Goal: Task Accomplishment & Management: Use online tool/utility

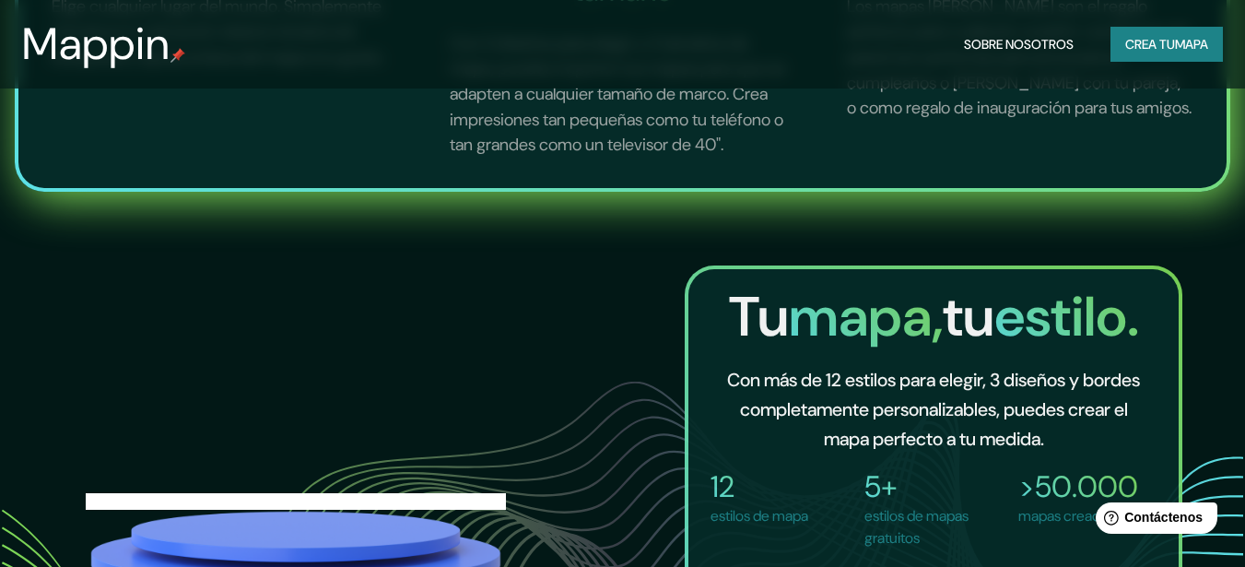
scroll to position [1106, 0]
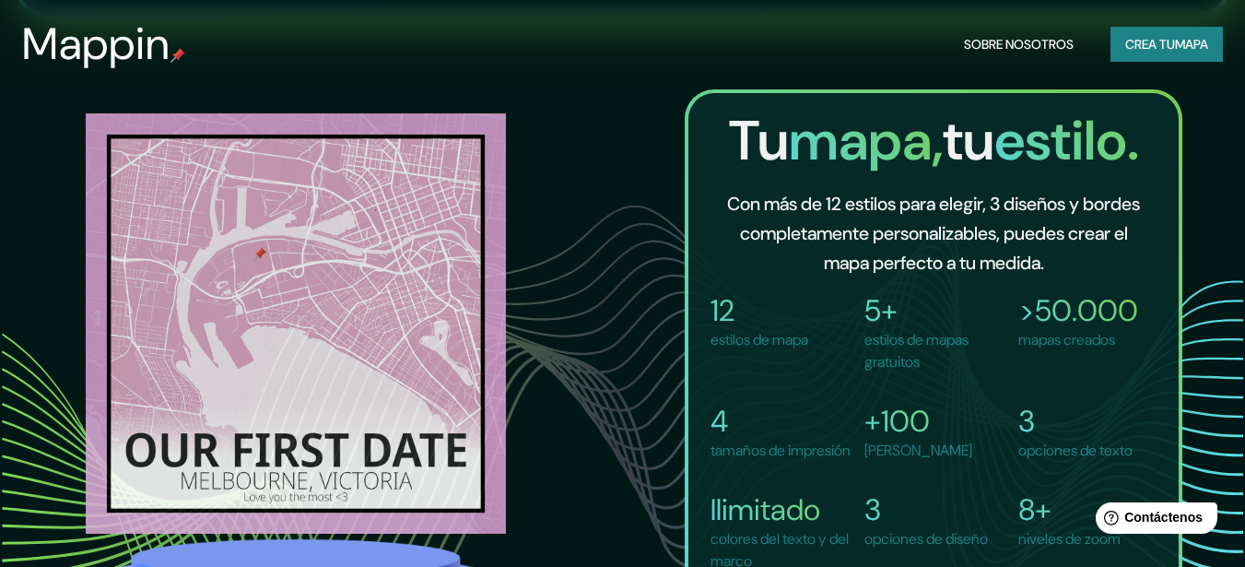
click at [1130, 41] on font "Crea tu" at bounding box center [1150, 44] width 50 height 17
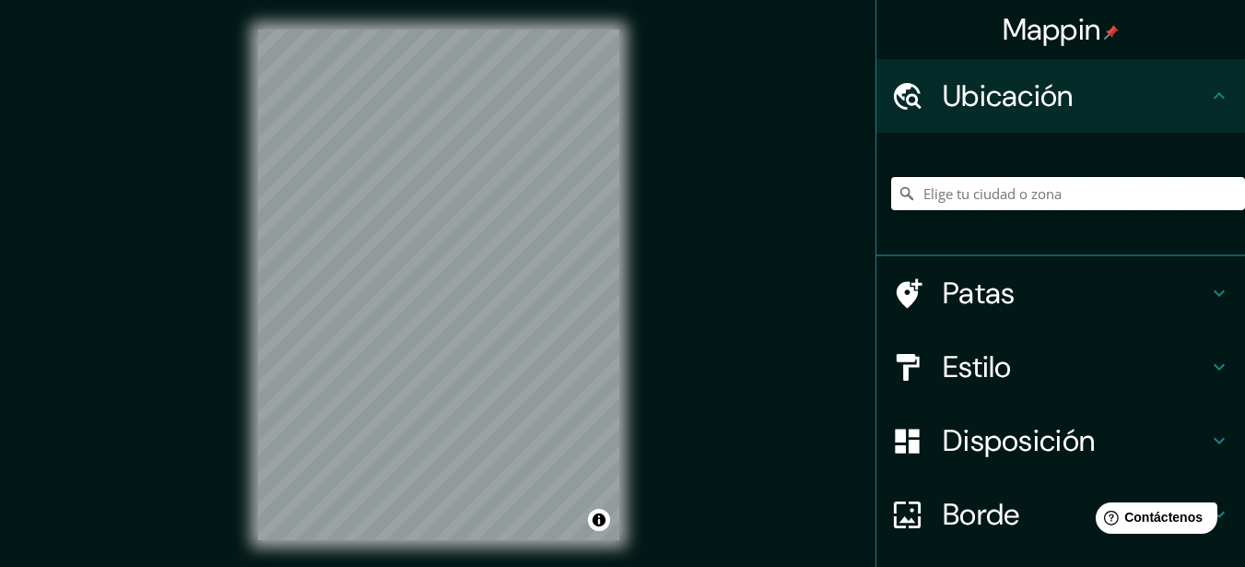
click at [942, 194] on input "Elige tu ciudad o zona" at bounding box center [1068, 193] width 354 height 33
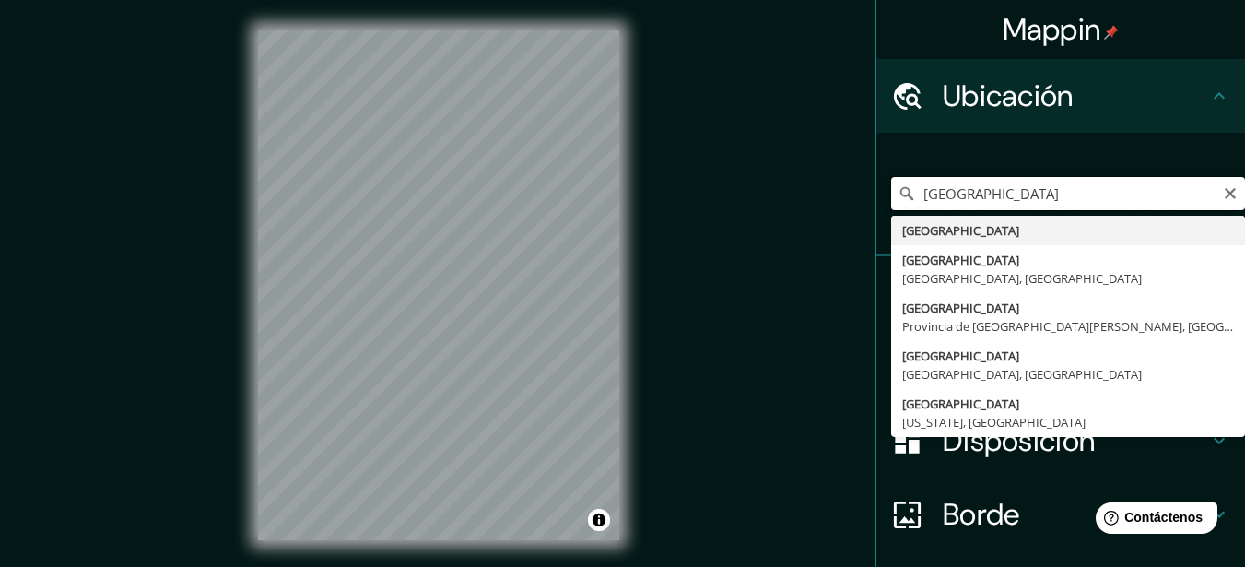
drag, startPoint x: 1018, startPoint y: 200, endPoint x: 887, endPoint y: 198, distance: 130.9
click at [891, 198] on div "Bolivia Bolivia Bolivia Carolina del Norte, Estados Unidos Bolivia Provincia de…" at bounding box center [1068, 193] width 354 height 33
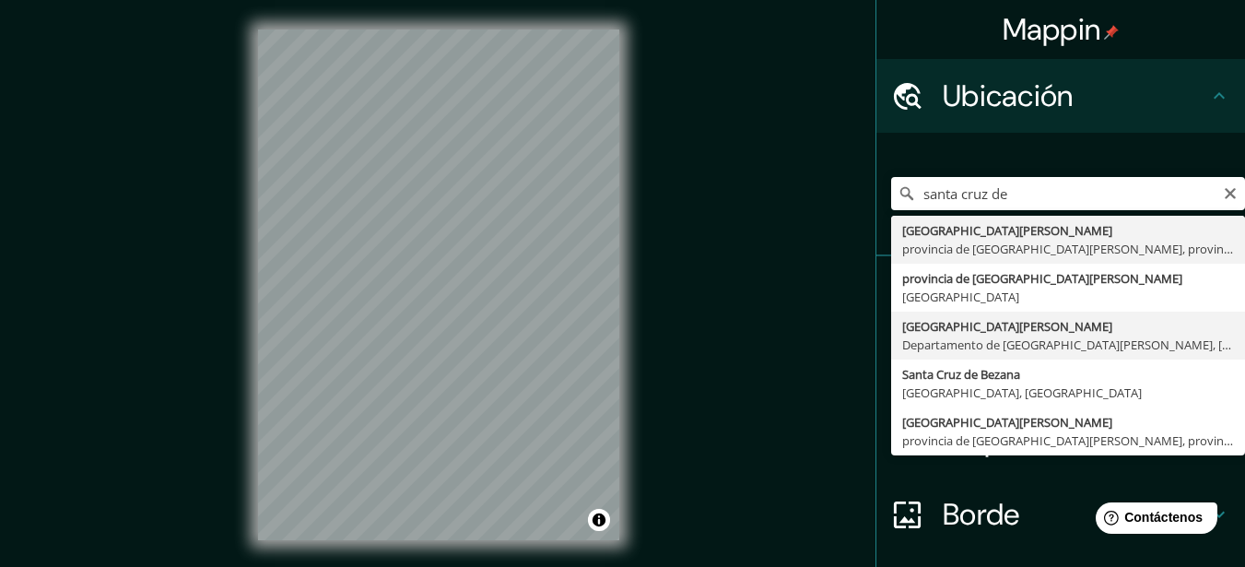
type input "Santa Cruz de la Sierra, Departamento de Santa Cruz, Bolivia"
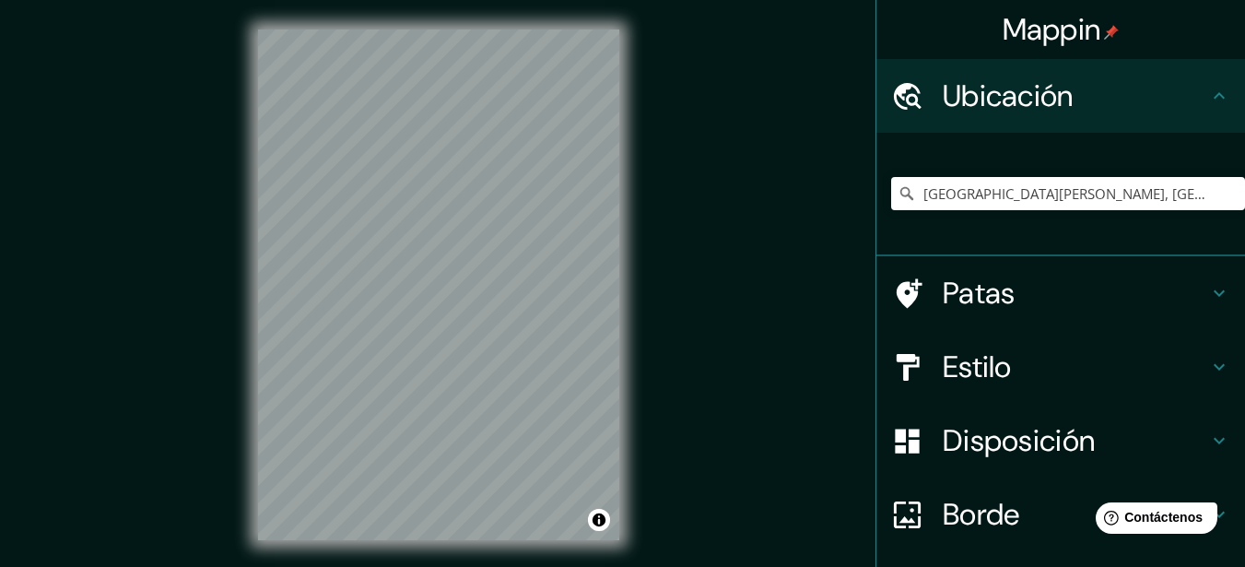
click at [680, 302] on div "Mappin Ubicación Santa Cruz de la Sierra, Departamento de Santa Cruz, Bolivia P…" at bounding box center [622, 299] width 1245 height 599
click at [1182, 365] on h4 "Estilo" at bounding box center [1075, 366] width 265 height 37
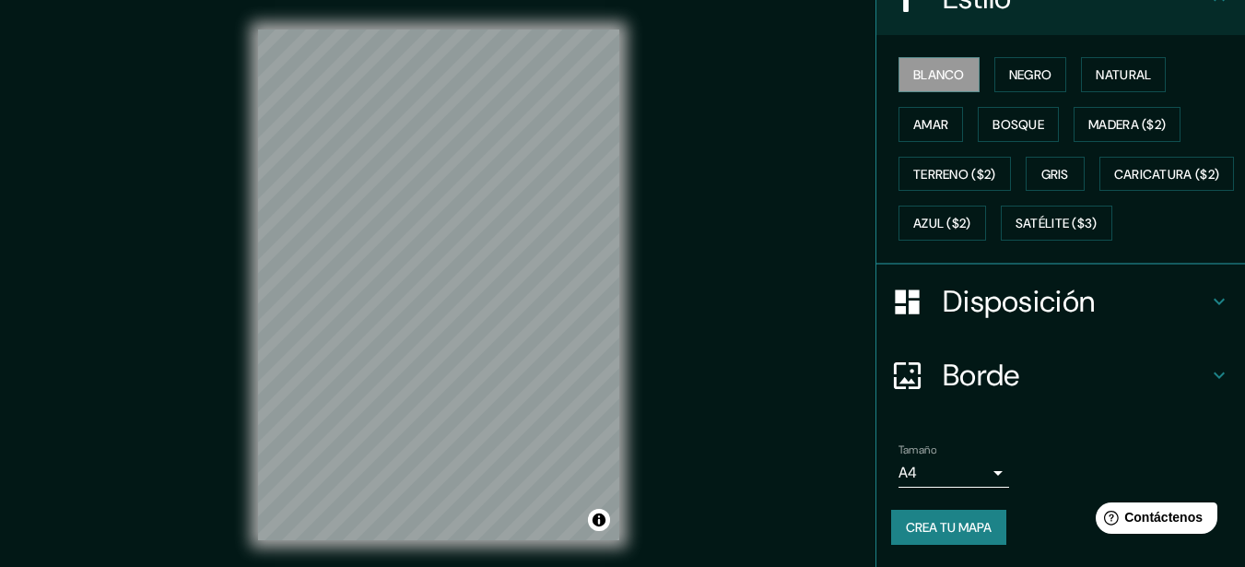
scroll to position [276, 0]
click at [930, 116] on font "Amar" at bounding box center [930, 124] width 35 height 17
click at [1024, 58] on button "Negro" at bounding box center [1030, 74] width 73 height 35
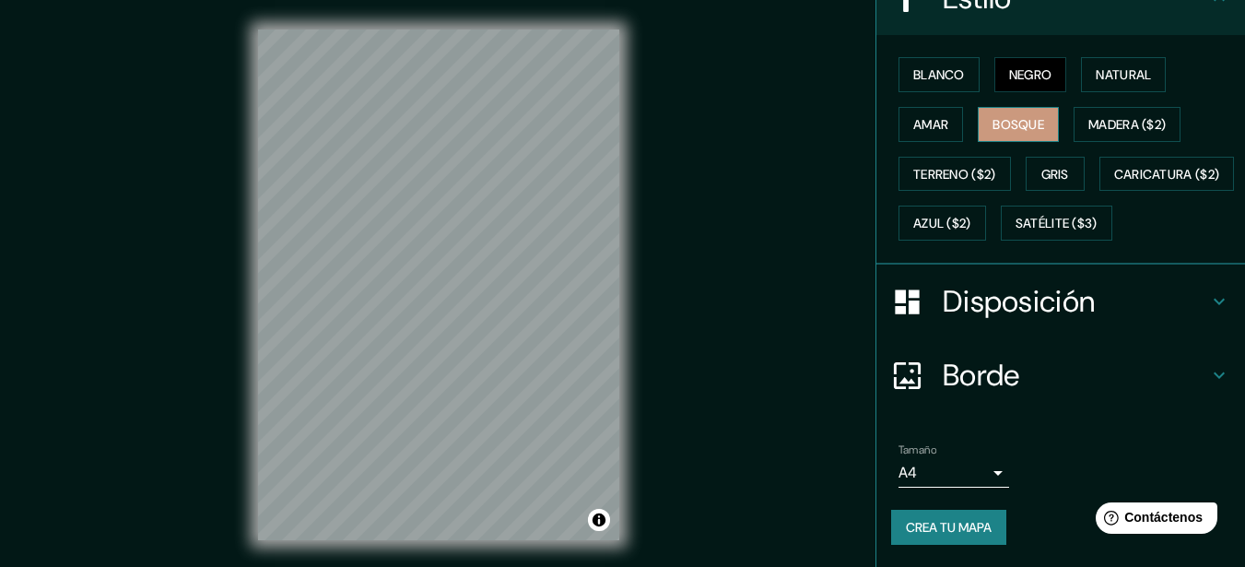
click at [1027, 116] on font "Bosque" at bounding box center [1019, 124] width 52 height 17
drag, startPoint x: 1019, startPoint y: 100, endPoint x: 1083, endPoint y: 68, distance: 70.9
click at [1020, 116] on font "Bosque" at bounding box center [1019, 124] width 52 height 17
click at [1109, 57] on button "Natural" at bounding box center [1123, 74] width 85 height 35
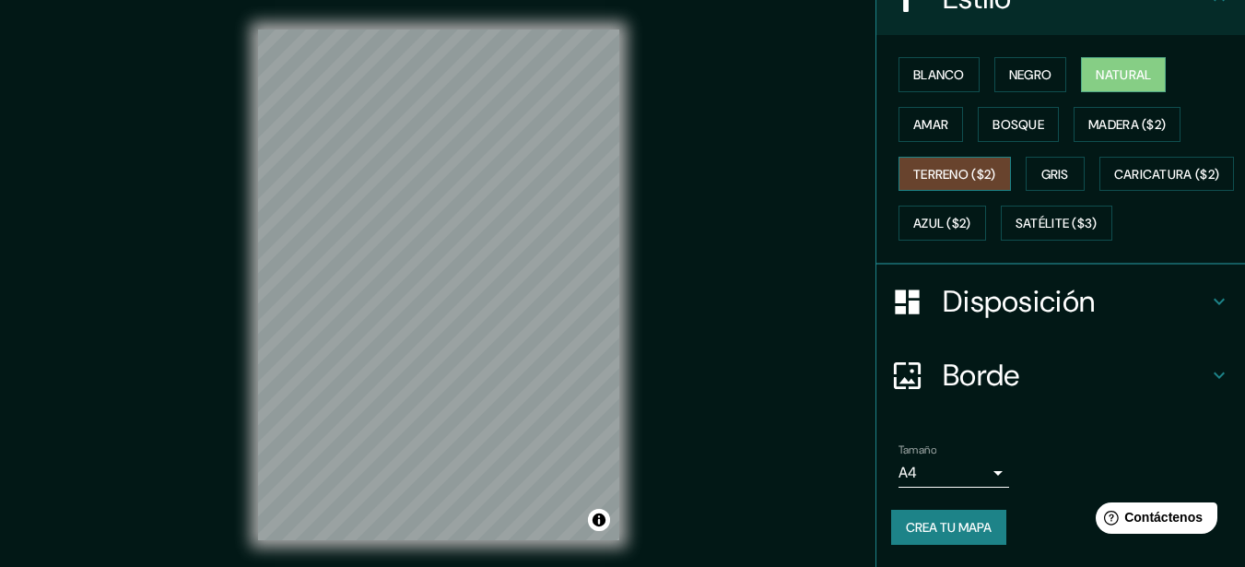
click at [976, 166] on font "Terreno ($2)" at bounding box center [954, 174] width 83 height 17
click at [1099, 59] on button "Natural" at bounding box center [1123, 74] width 85 height 35
drag, startPoint x: 910, startPoint y: 86, endPoint x: 917, endPoint y: 122, distance: 36.7
click at [913, 116] on font "Amar" at bounding box center [930, 124] width 35 height 17
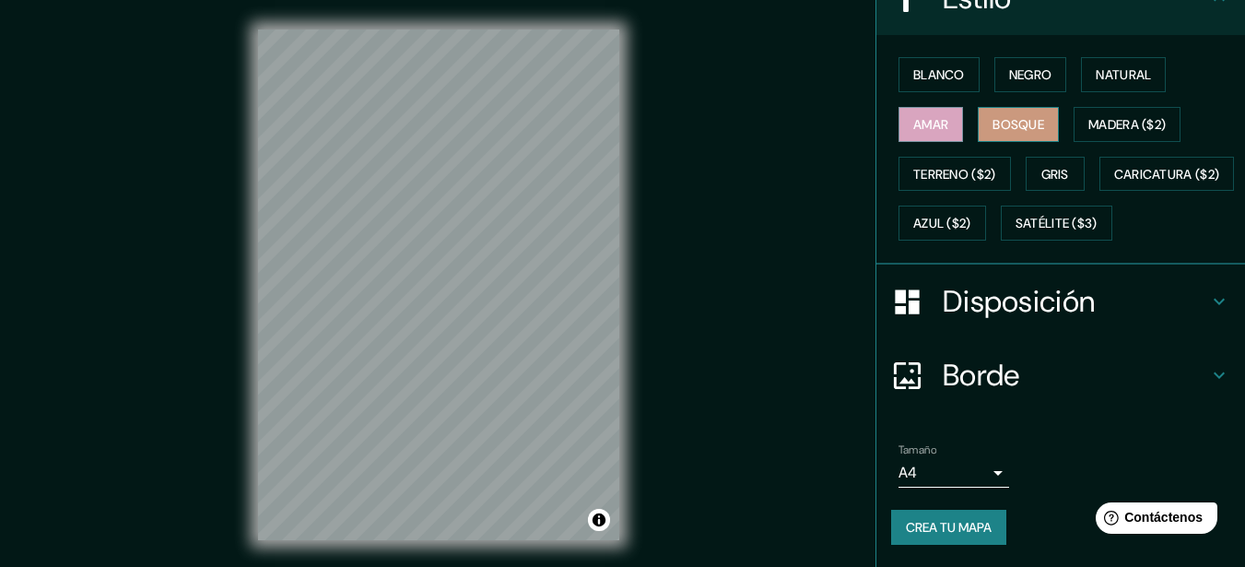
click at [981, 111] on button "Bosque" at bounding box center [1018, 124] width 81 height 35
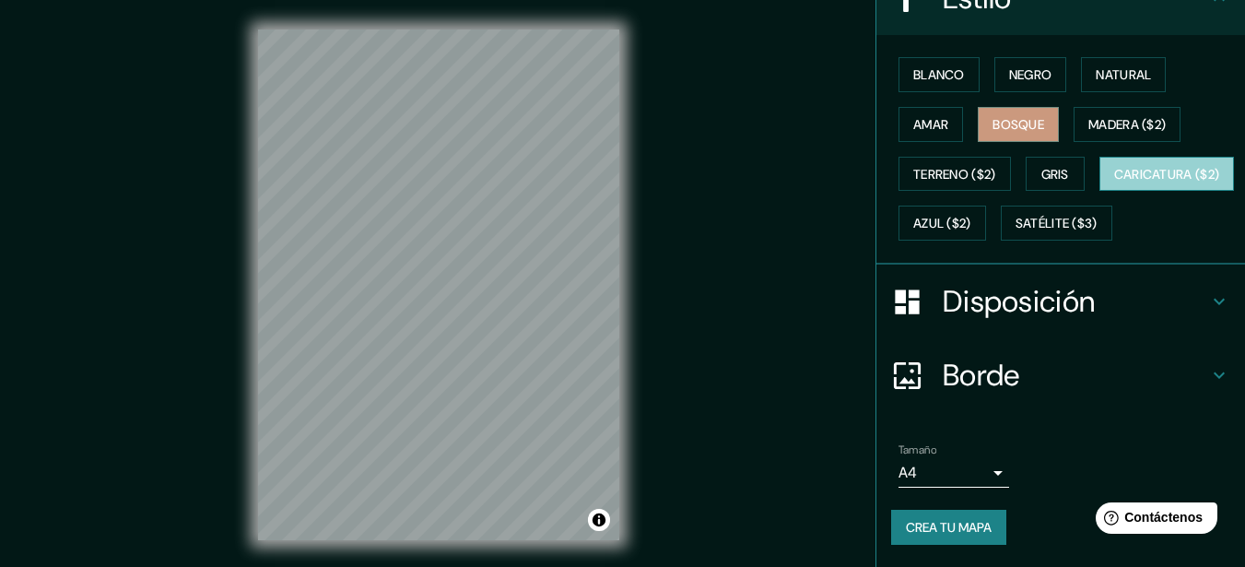
click at [1114, 182] on font "Caricatura ($2)" at bounding box center [1167, 174] width 106 height 17
click at [998, 116] on font "Bosque" at bounding box center [1019, 124] width 52 height 17
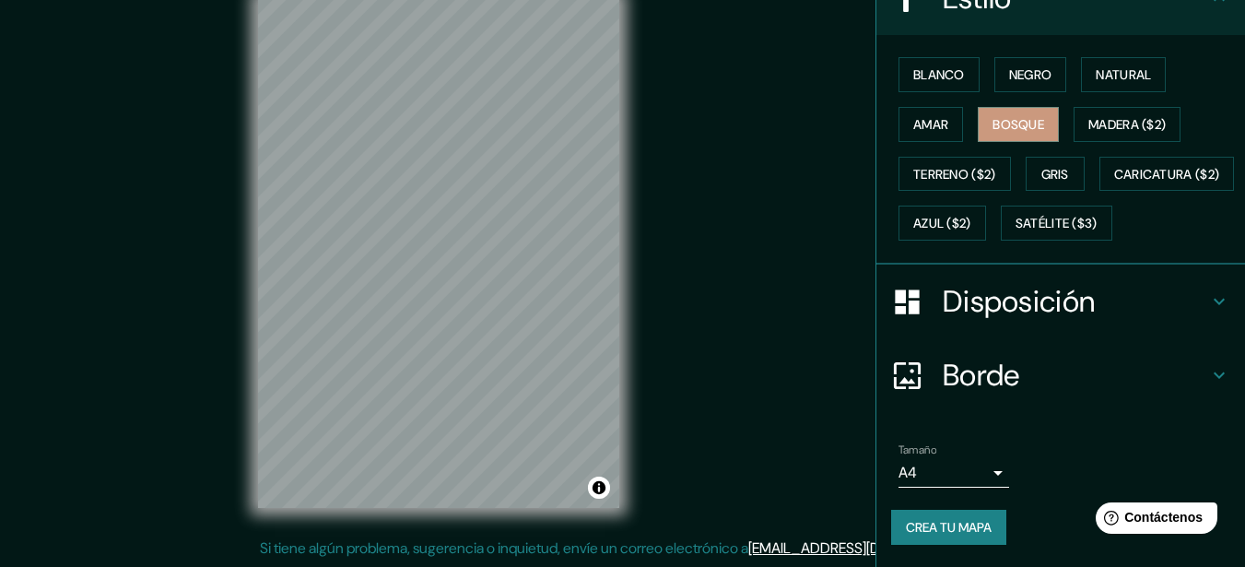
scroll to position [296, 0]
click at [841, 319] on div "Mappin Ubicación Santa Cruz de la Sierra, Departamento de Santa Cruz, Bolivia P…" at bounding box center [622, 267] width 1245 height 599
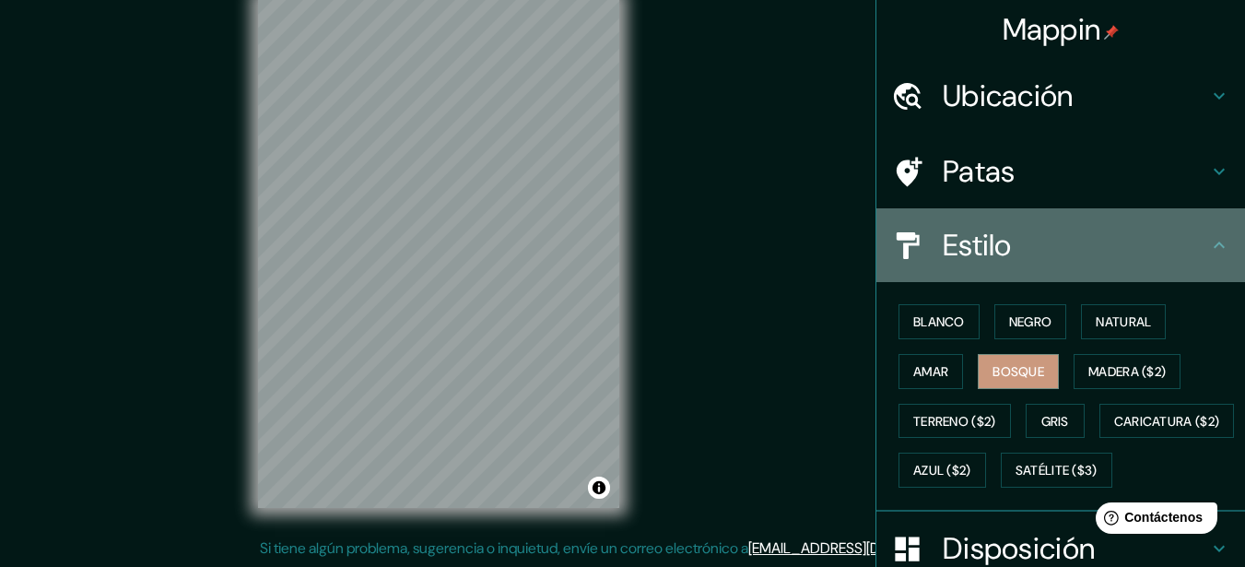
click at [1061, 269] on div "Estilo" at bounding box center [1060, 245] width 369 height 74
click at [1208, 254] on icon at bounding box center [1219, 245] width 22 height 22
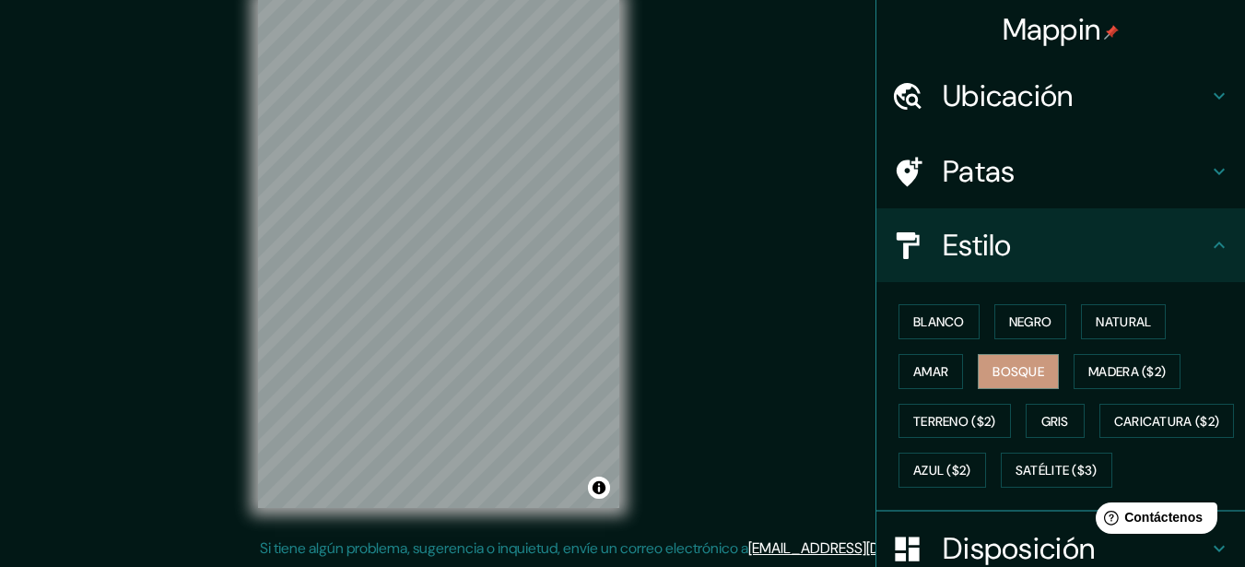
click at [905, 226] on div "Estilo" at bounding box center [1060, 245] width 369 height 74
click at [1208, 249] on icon at bounding box center [1219, 245] width 22 height 22
click at [1204, 259] on div "Estilo" at bounding box center [1060, 245] width 369 height 74
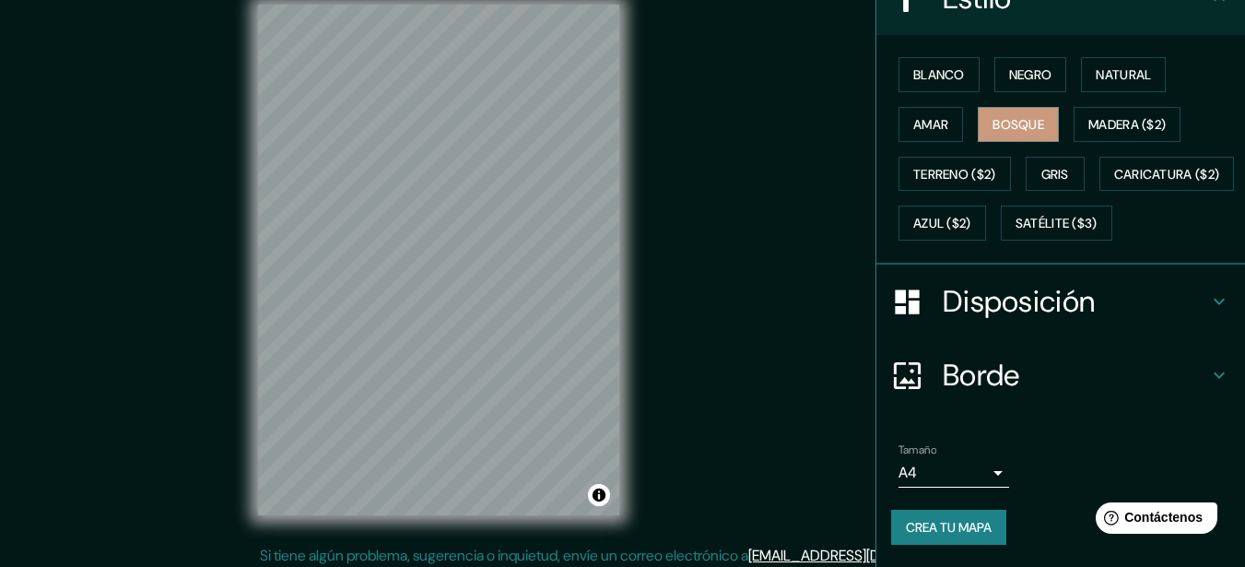
scroll to position [32, 0]
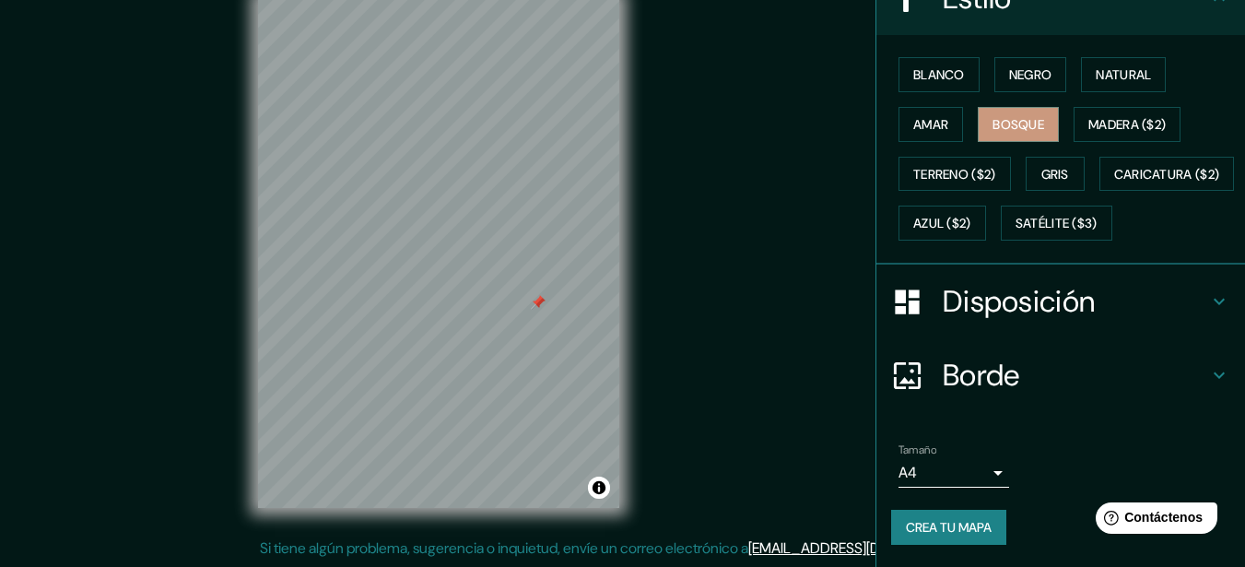
click at [926, 523] on font "Crea tu mapa" at bounding box center [949, 527] width 86 height 17
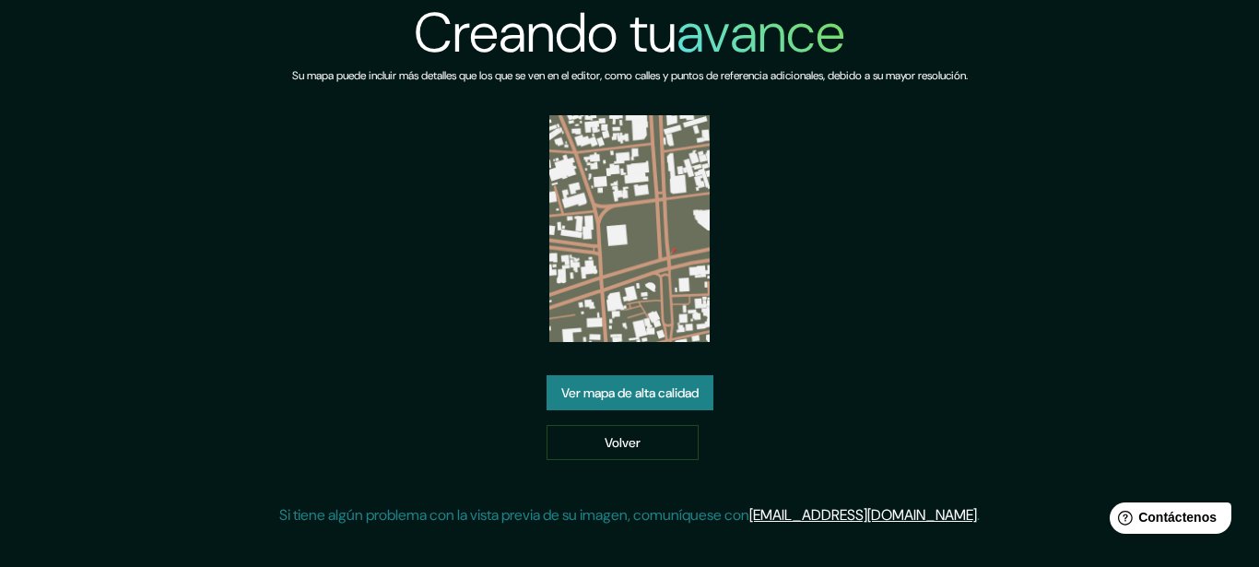
drag, startPoint x: 586, startPoint y: 233, endPoint x: 579, endPoint y: 300, distance: 66.8
click at [579, 300] on img at bounding box center [629, 228] width 160 height 227
click at [676, 402] on font "Ver mapa de alta calidad" at bounding box center [629, 393] width 137 height 24
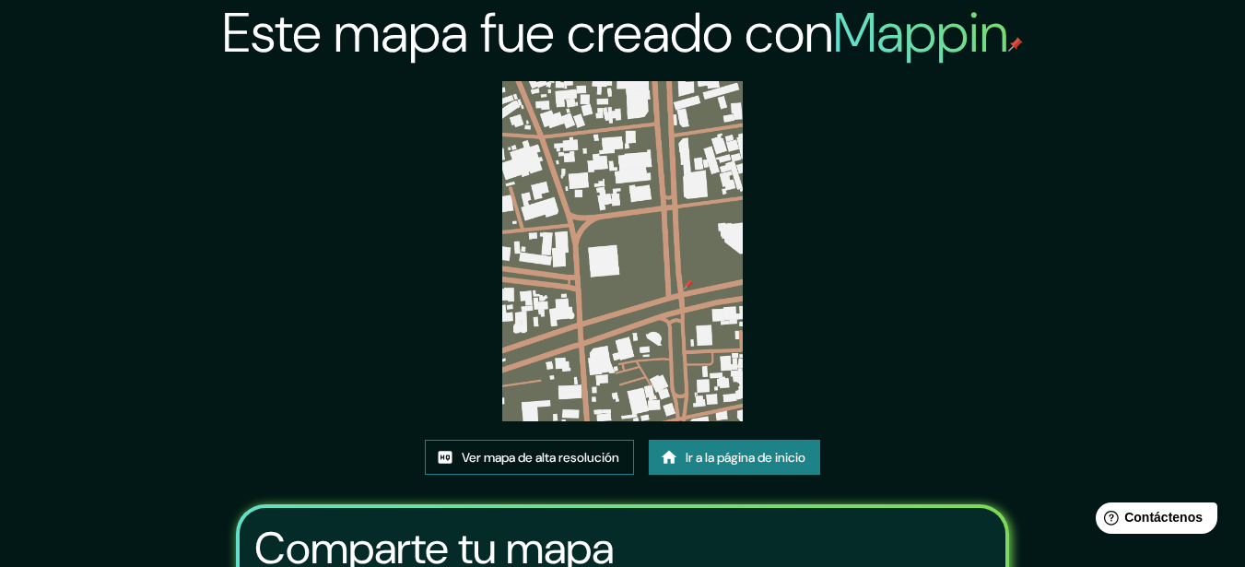
click at [593, 463] on font "Ver mapa de alta resolución" at bounding box center [541, 457] width 158 height 17
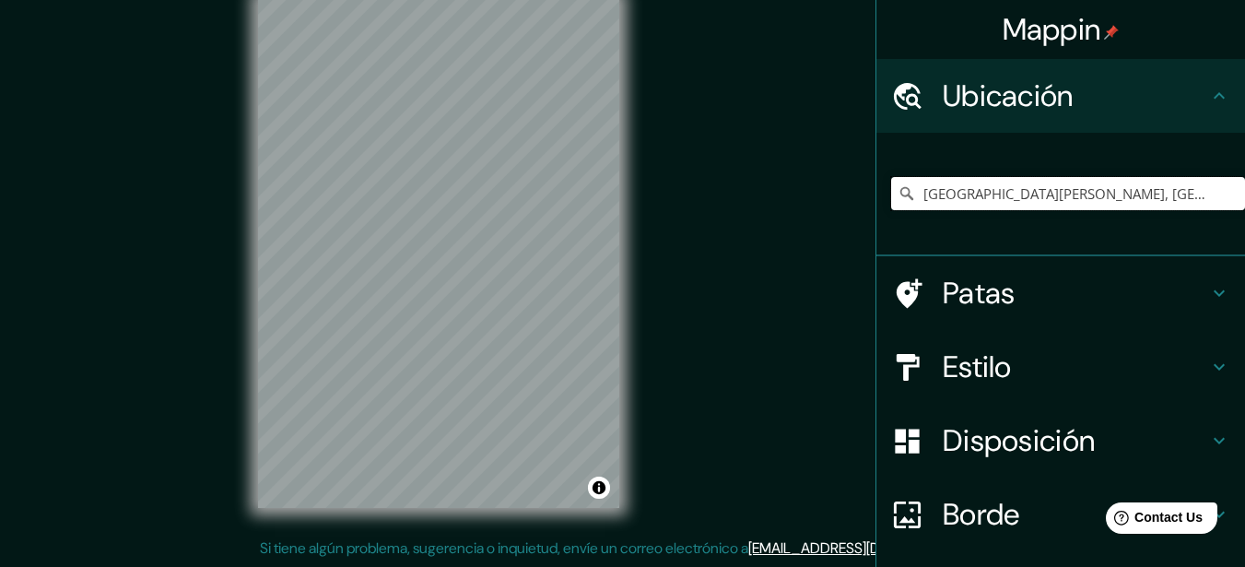
click at [1063, 200] on input "Santa Cruz de la Sierra, Departamento de Santa Cruz, Bolivia" at bounding box center [1068, 193] width 354 height 33
click at [1211, 190] on input "Santa Cruz de la Sierra, Departamento de Santa Cruz, Bolivia" at bounding box center [1068, 193] width 354 height 33
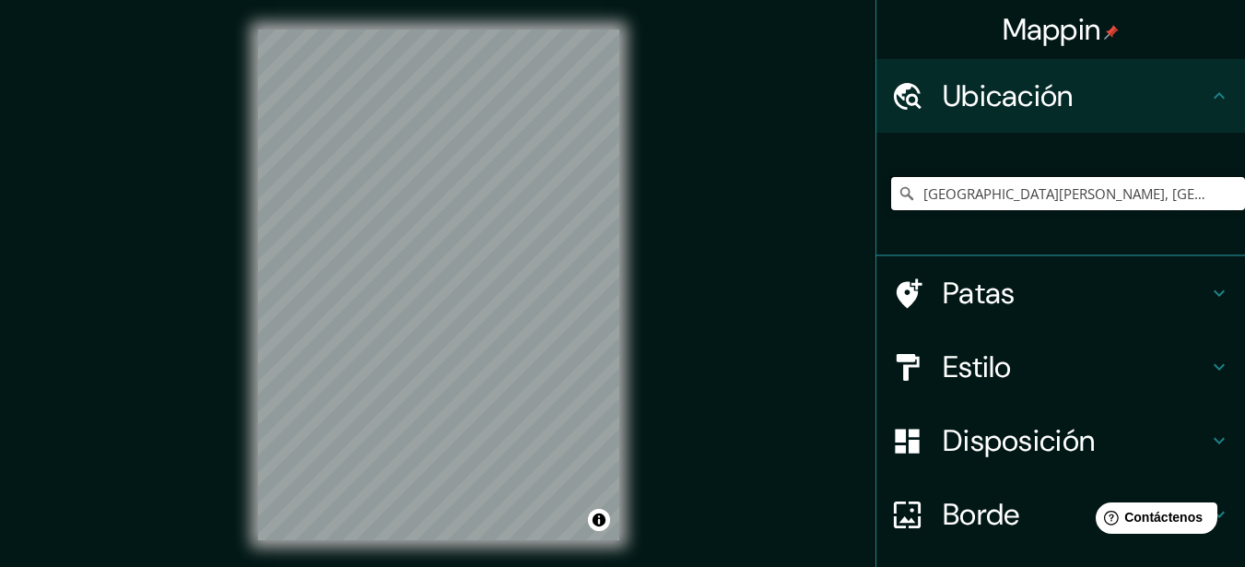
click at [1186, 187] on input "Santa Cruz de la Sierra, Departamento de Santa Cruz, Bolivia" at bounding box center [1068, 193] width 354 height 33
click at [607, 221] on div "Mappin Ubicación Santa Cruz de la Sierra, Departamento de Santa Cruz, Bolivia P…" at bounding box center [622, 299] width 1245 height 599
click at [1181, 183] on input "Santa Cruz de la Sierra, Departamento de Santa Cruz, Bolivia" at bounding box center [1068, 193] width 354 height 33
drag, startPoint x: 1193, startPoint y: 191, endPoint x: 758, endPoint y: 212, distance: 435.5
click at [758, 212] on div "Mappin Ubicación Santa Cruz de la Sierra, Departamento de Santa Cruz, Bolivia P…" at bounding box center [622, 299] width 1245 height 599
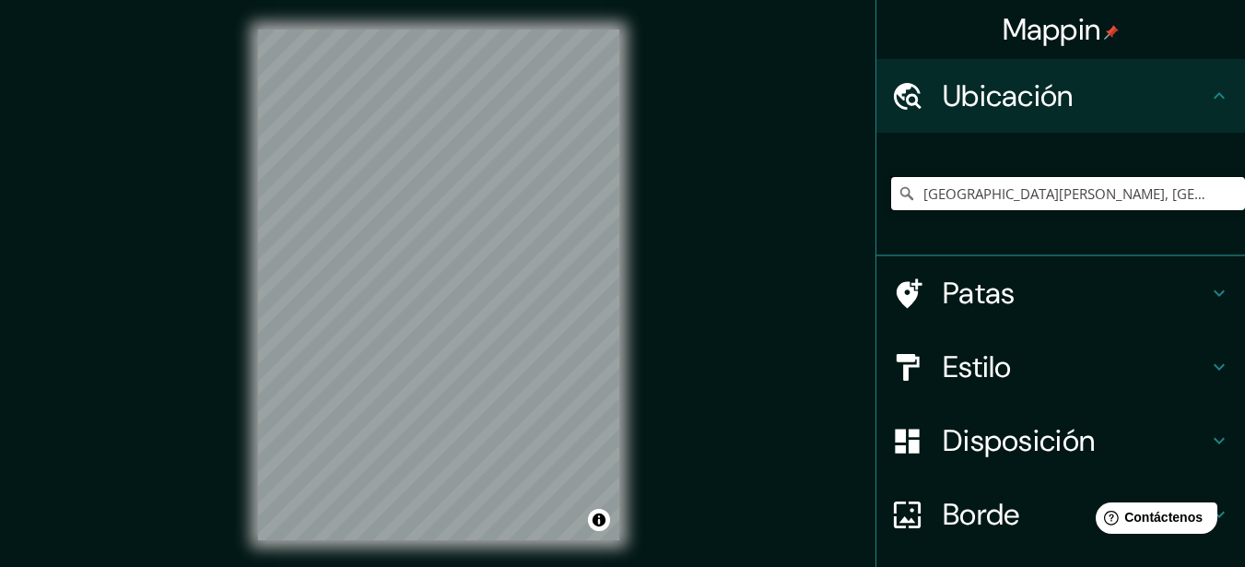
type input "nta Cruz, Bolivia"
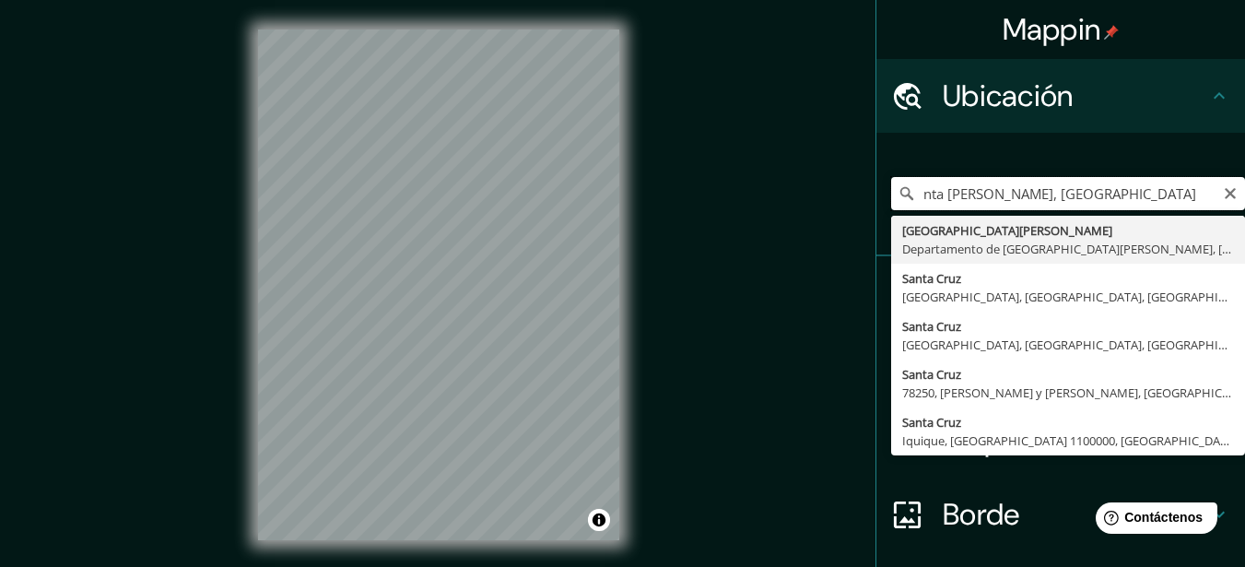
drag, startPoint x: 1038, startPoint y: 189, endPoint x: 880, endPoint y: 201, distance: 158.0
click at [891, 201] on input "nta Cruz, Bolivia" at bounding box center [1068, 193] width 354 height 33
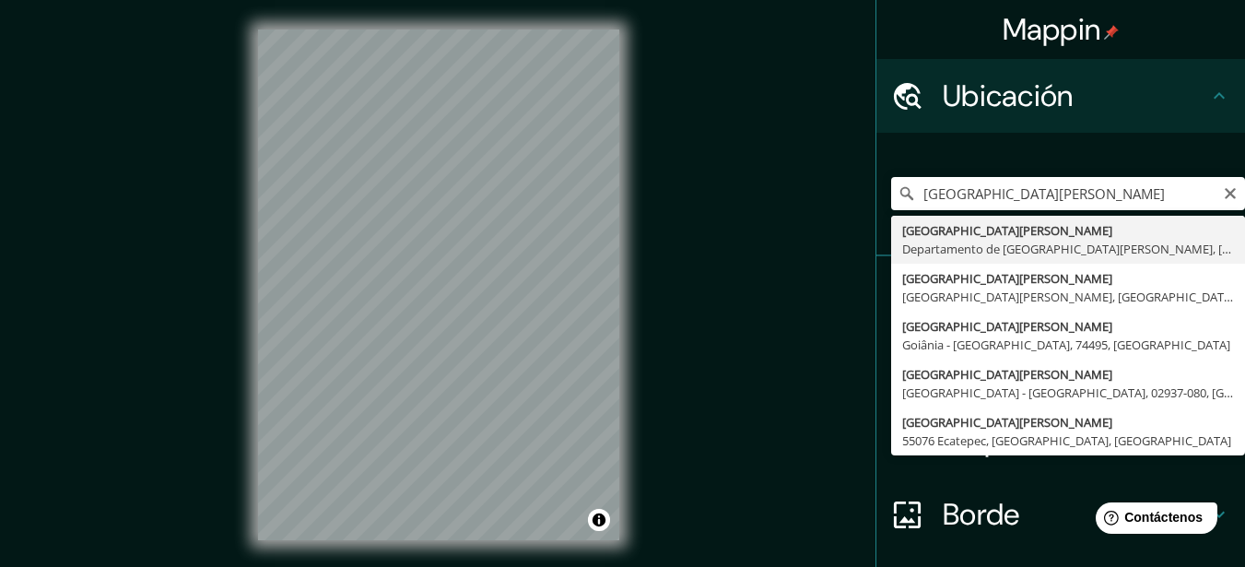
type input "Santa Cruz de la Sierra, Departamento de Santa Cruz, Bolivia"
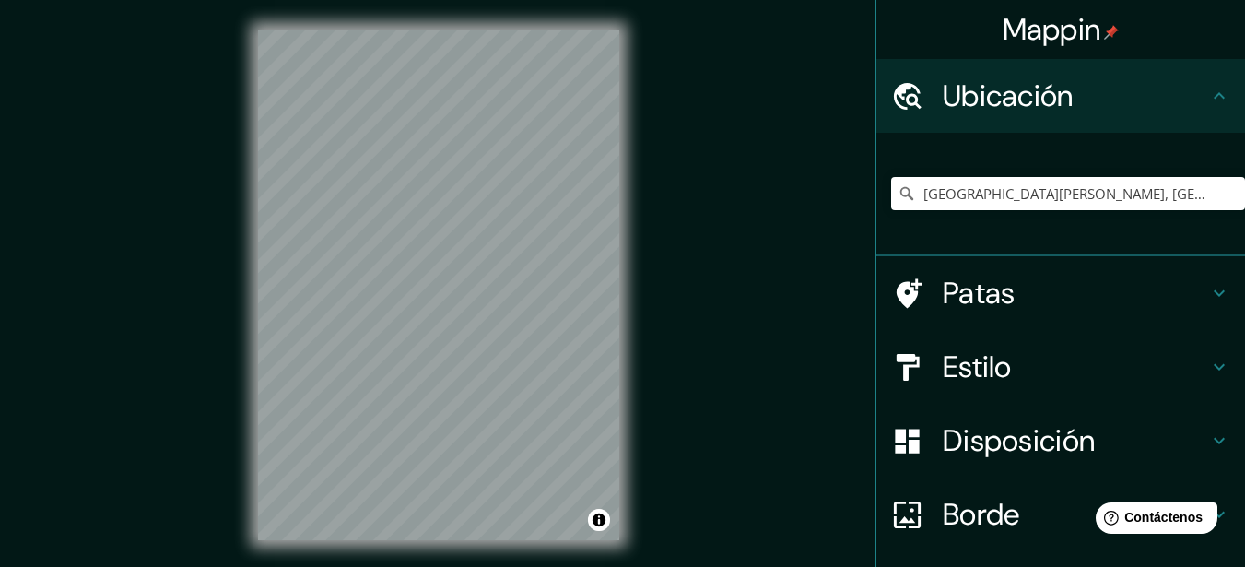
click at [747, 247] on div "Mappin Ubicación Santa Cruz de la Sierra, Departamento de Santa Cruz, Bolivia P…" at bounding box center [622, 299] width 1245 height 599
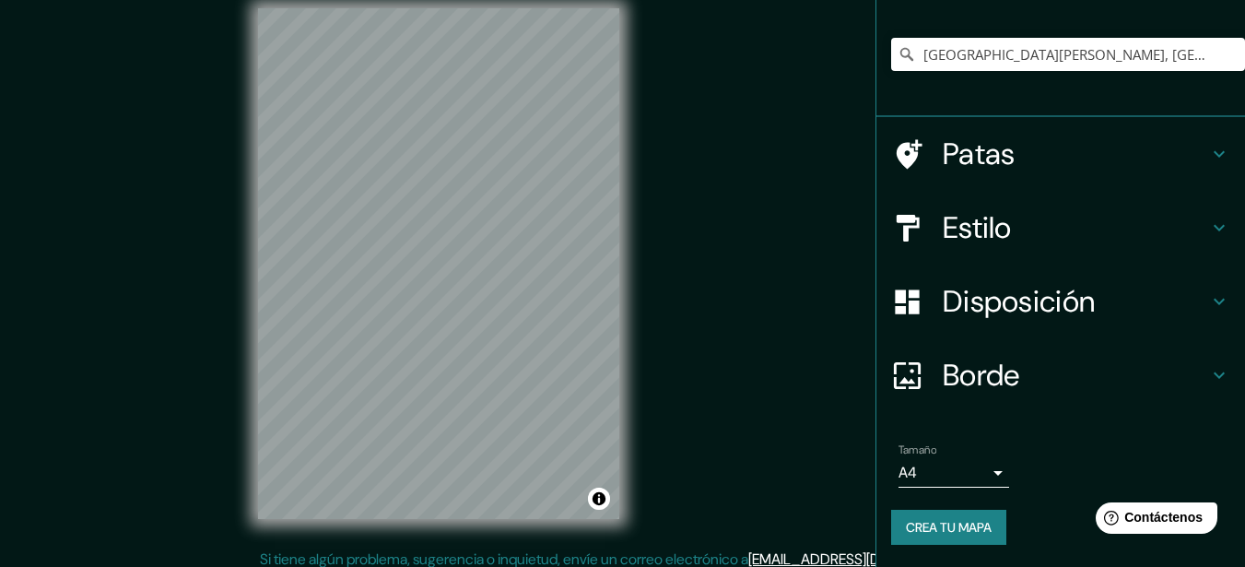
scroll to position [32, 0]
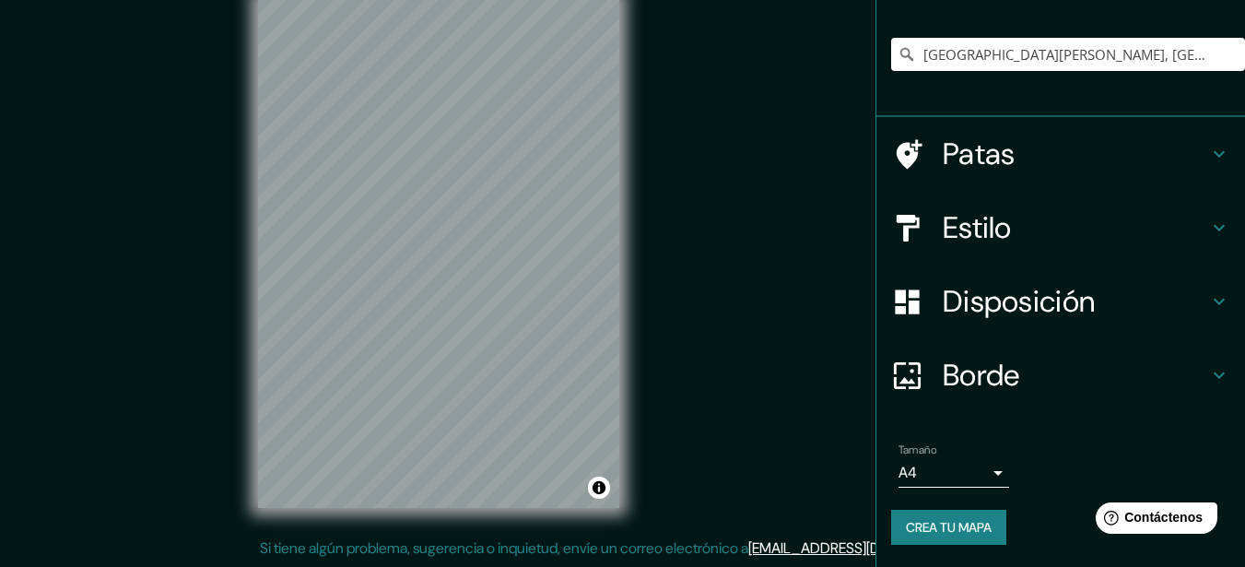
click at [1147, 366] on h4 "Borde" at bounding box center [1075, 375] width 265 height 37
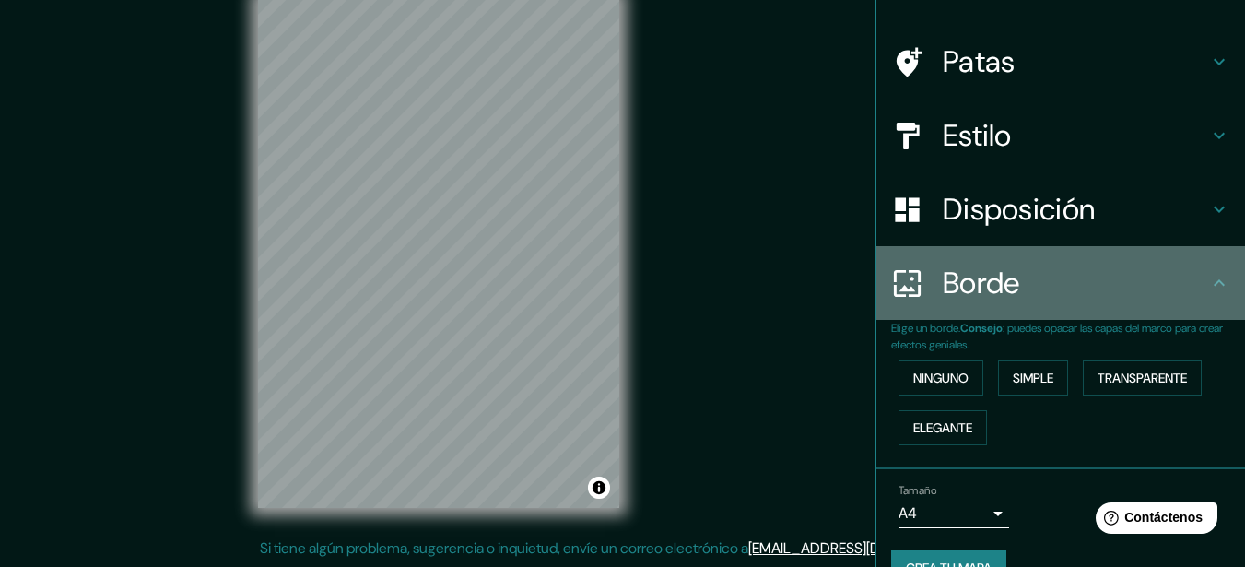
click at [1149, 279] on h4 "Borde" at bounding box center [1075, 282] width 265 height 37
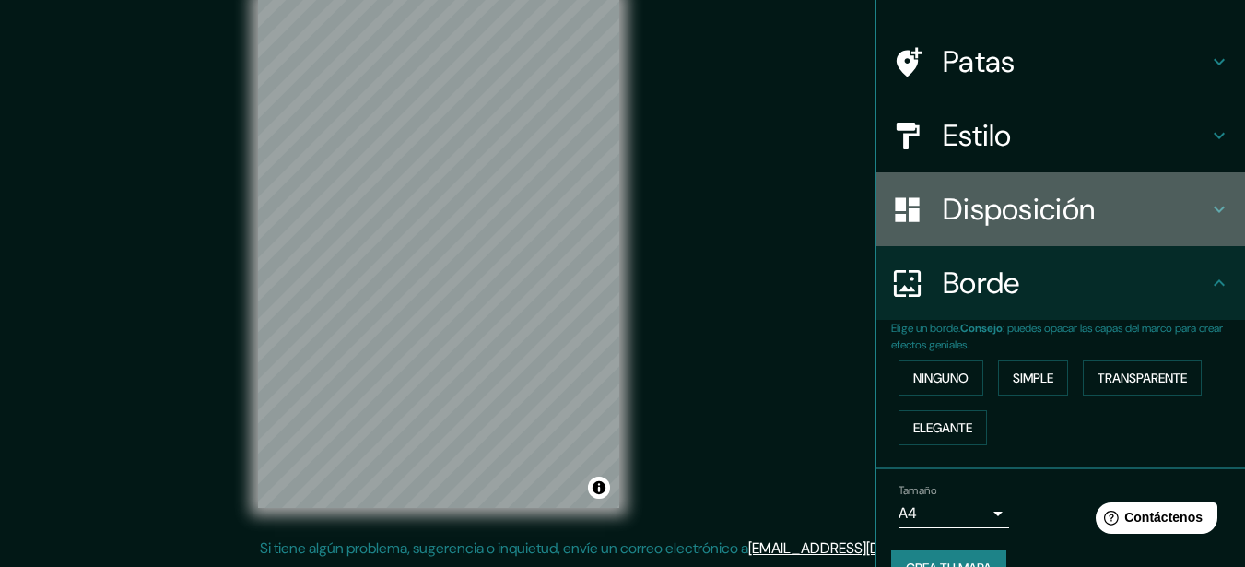
click at [1170, 233] on div "Disposición" at bounding box center [1060, 209] width 369 height 74
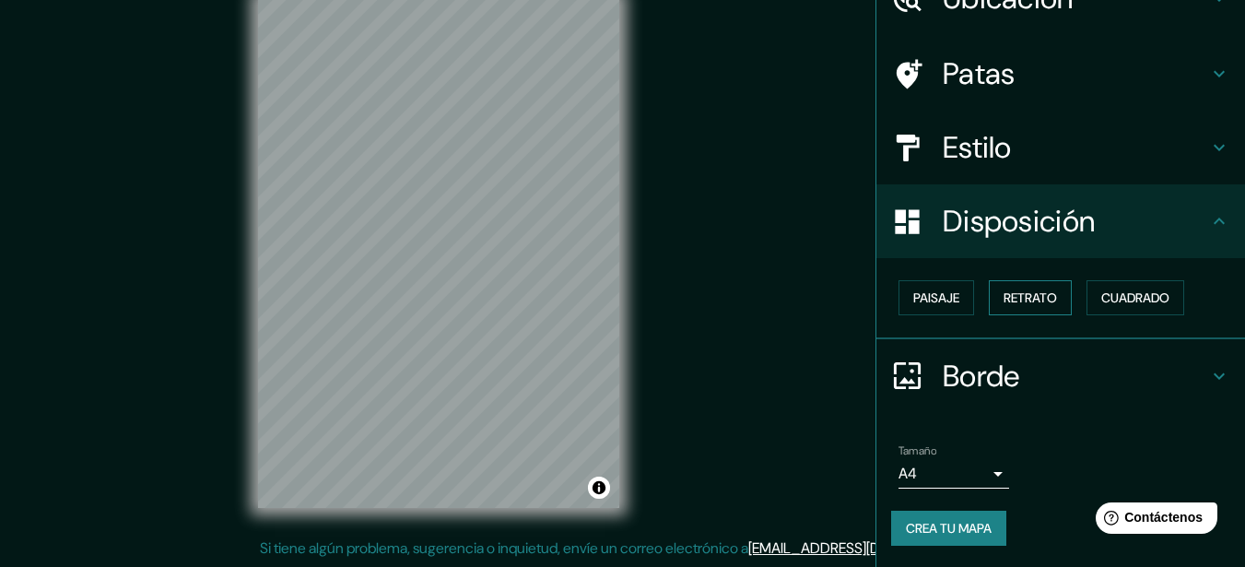
scroll to position [98, 0]
click at [946, 299] on font "Paisaje" at bounding box center [936, 297] width 46 height 17
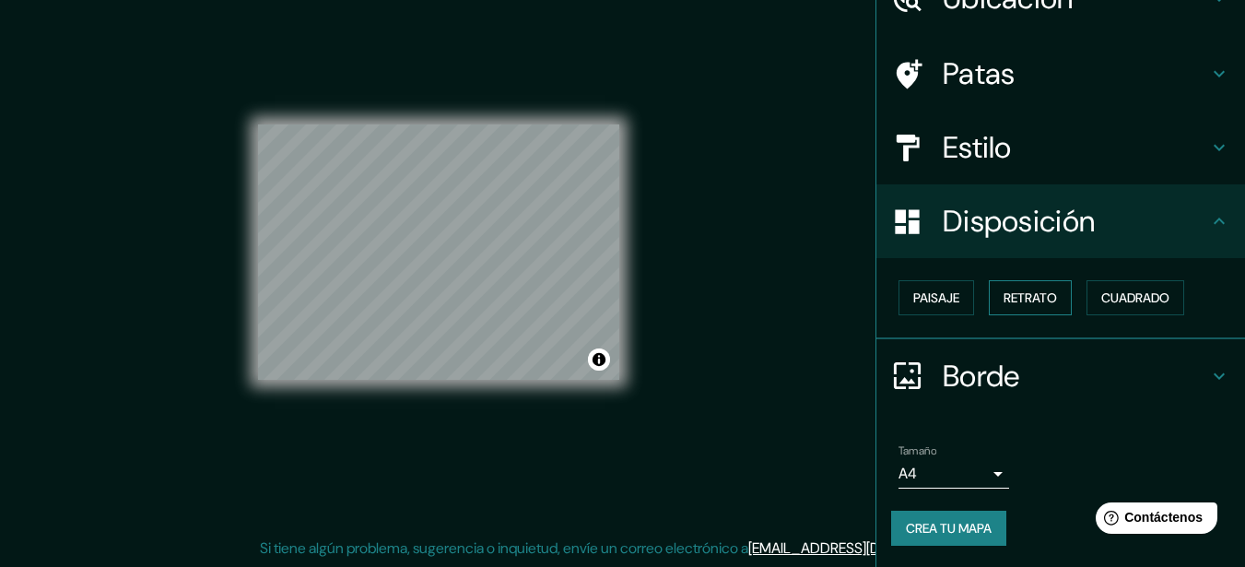
click at [1023, 290] on font "Retrato" at bounding box center [1030, 297] width 53 height 17
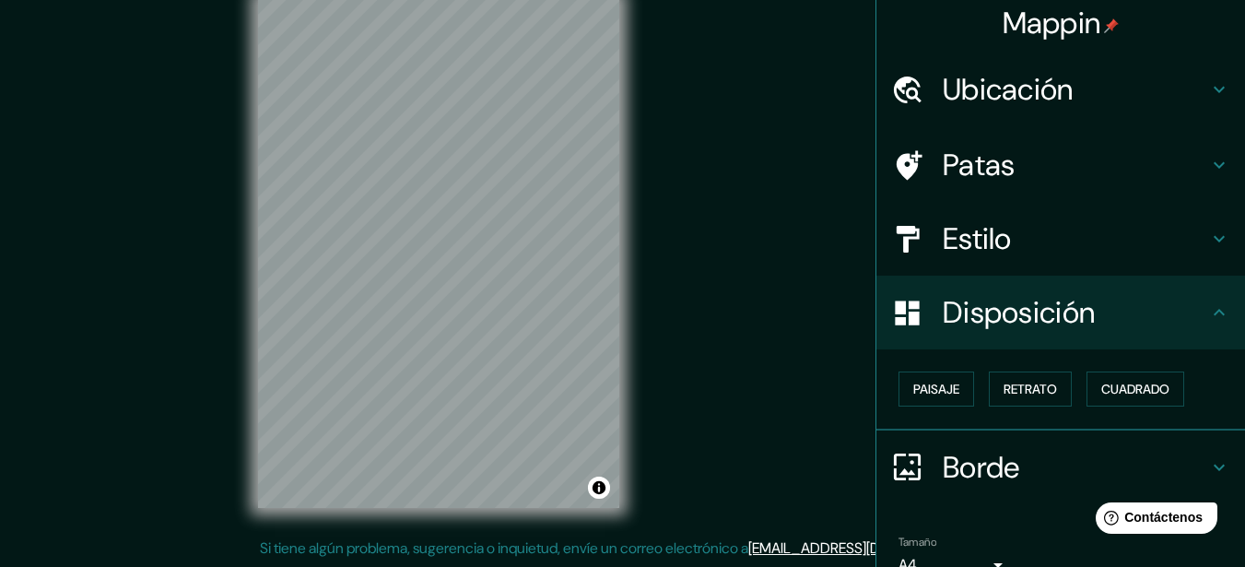
scroll to position [0, 0]
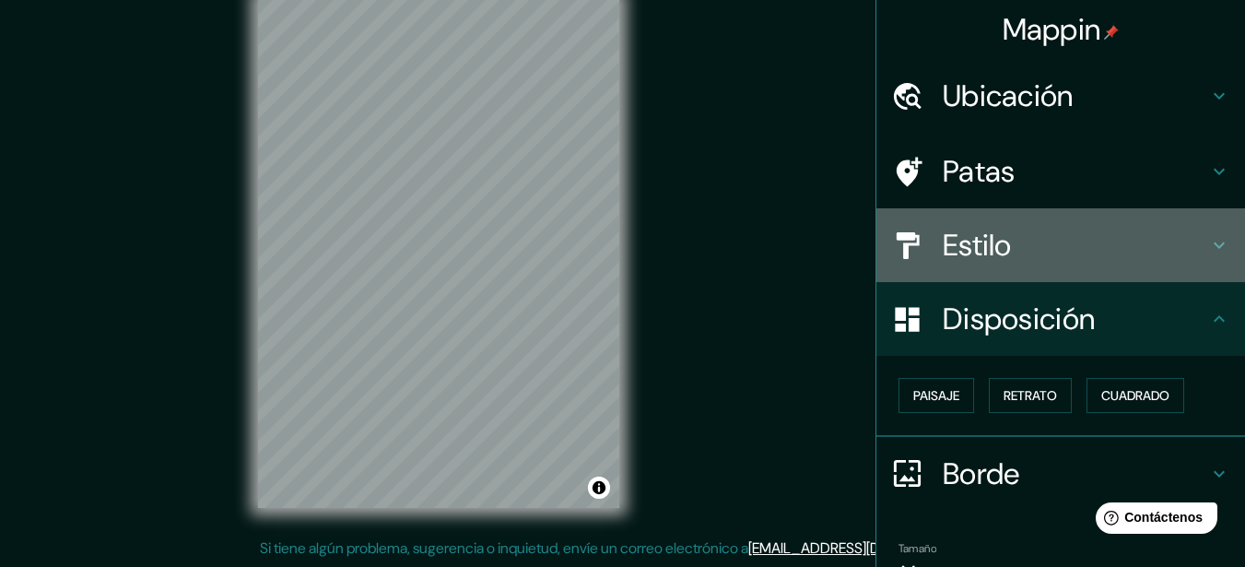
click at [1011, 256] on h4 "Estilo" at bounding box center [1075, 245] width 265 height 37
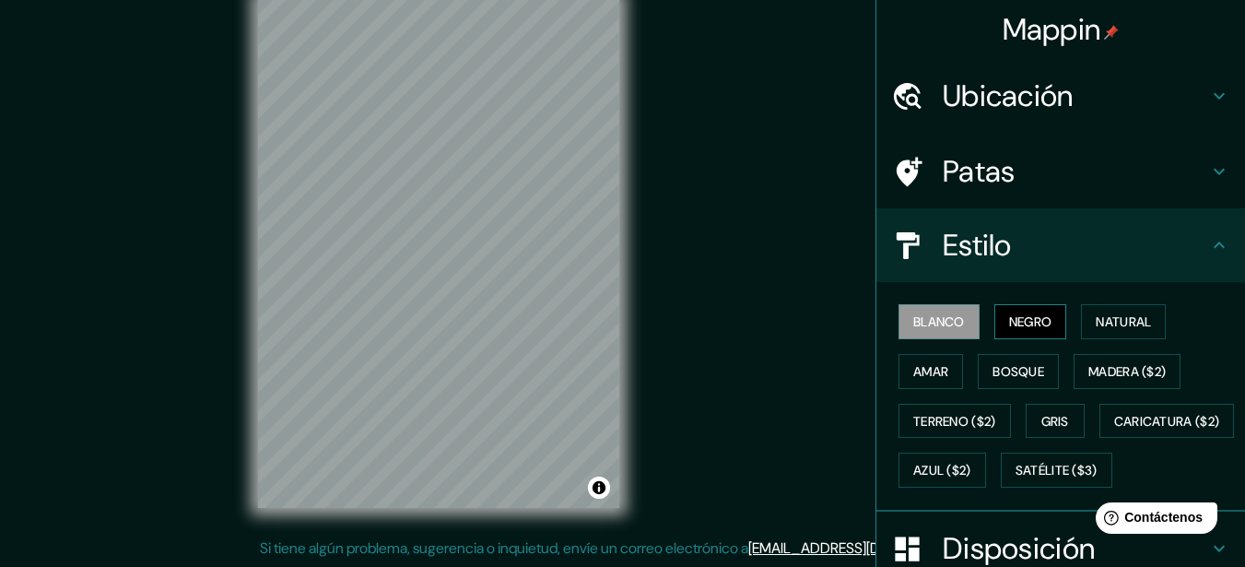
click at [1019, 321] on font "Negro" at bounding box center [1030, 321] width 43 height 17
click at [1030, 417] on button "Gris" at bounding box center [1055, 421] width 59 height 35
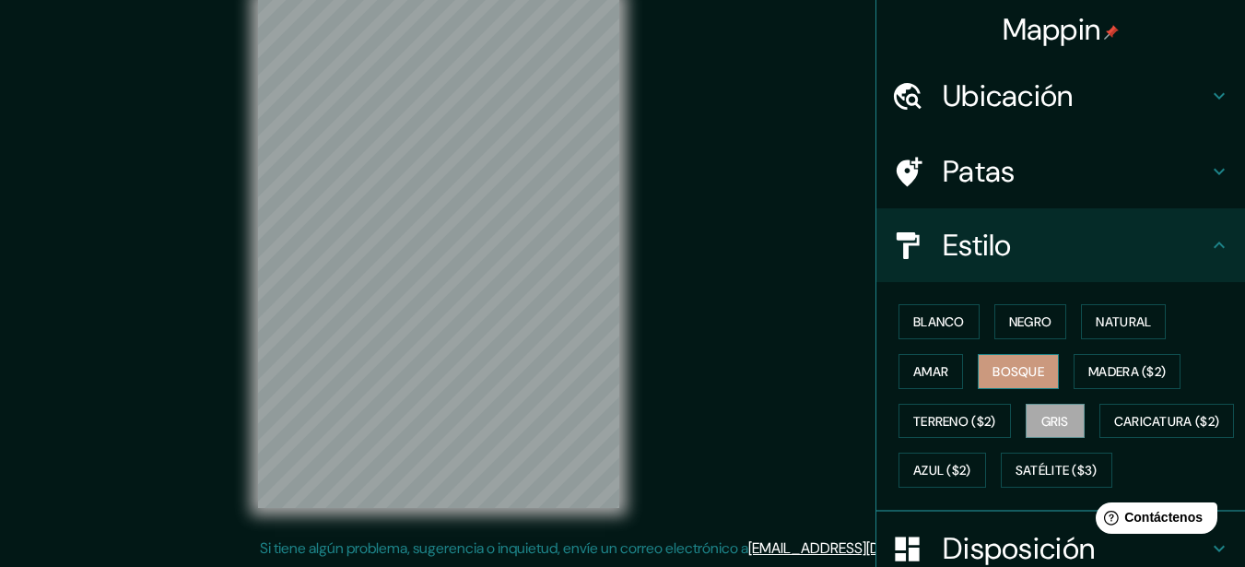
click at [1017, 367] on font "Bosque" at bounding box center [1019, 371] width 52 height 17
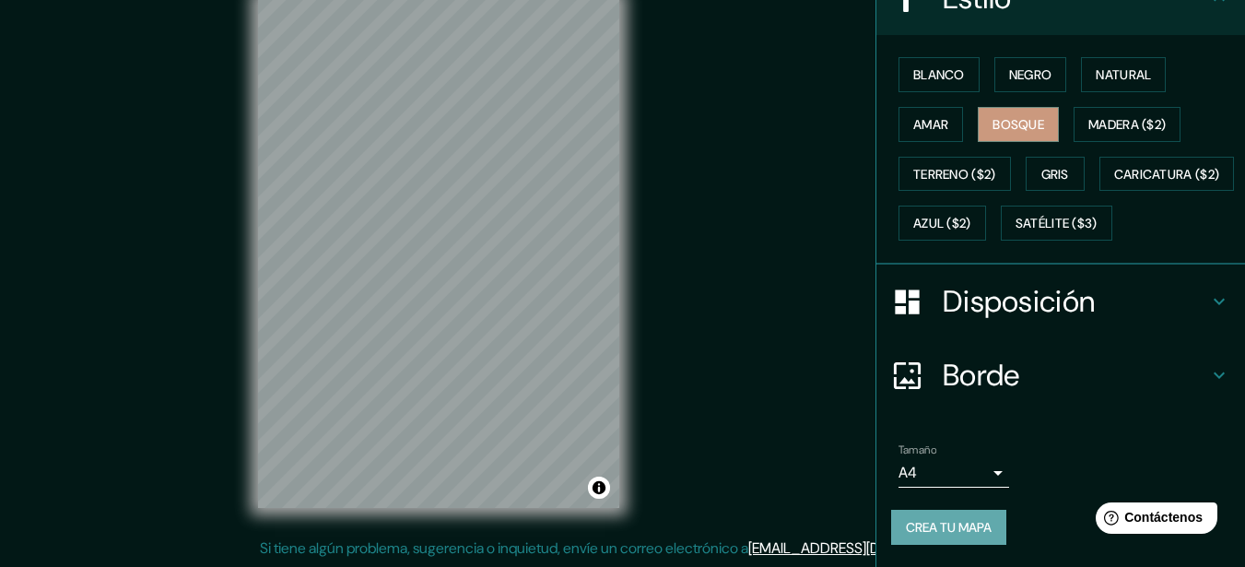
click at [965, 521] on font "Crea tu mapa" at bounding box center [949, 527] width 86 height 17
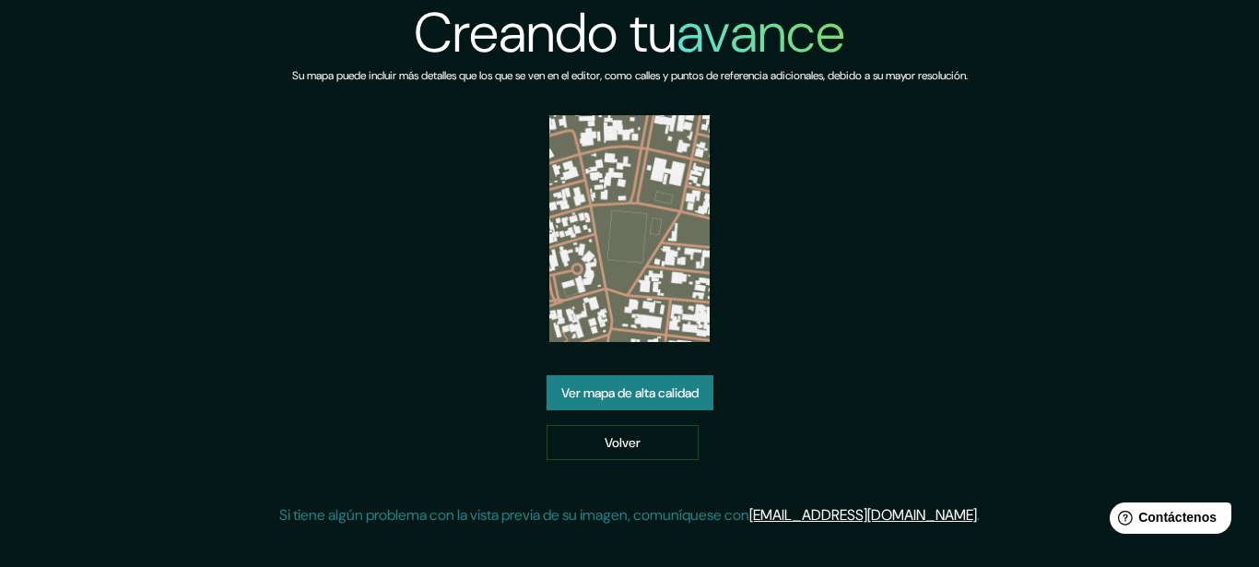
click at [583, 390] on font "Ver mapa de alta calidad" at bounding box center [629, 392] width 137 height 17
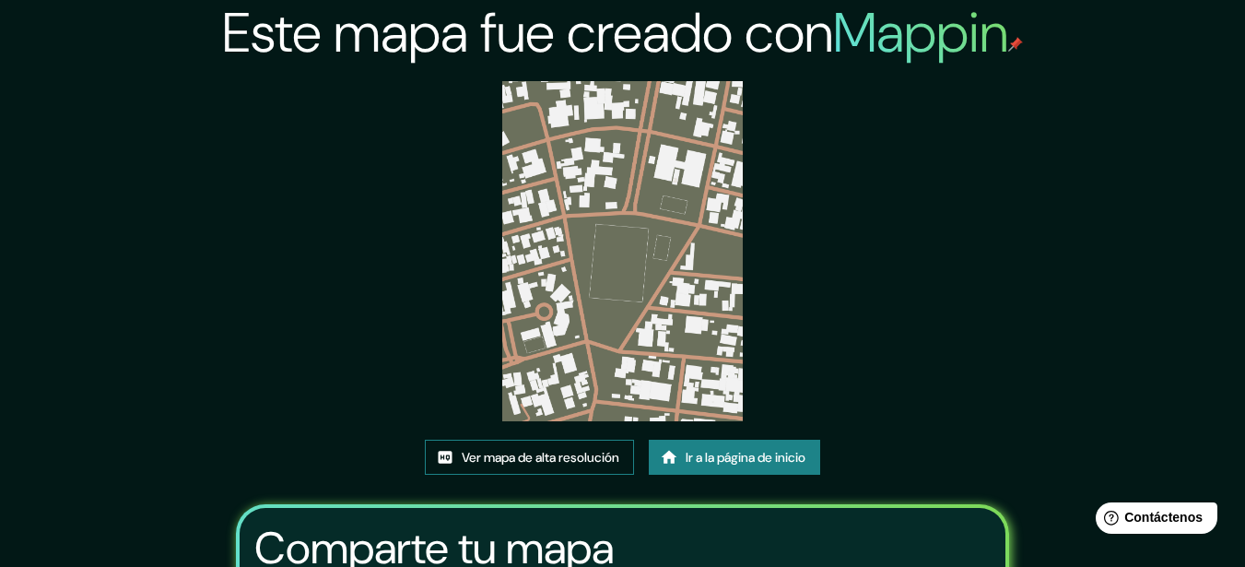
click at [566, 461] on font "Ver mapa de alta resolución" at bounding box center [541, 457] width 158 height 17
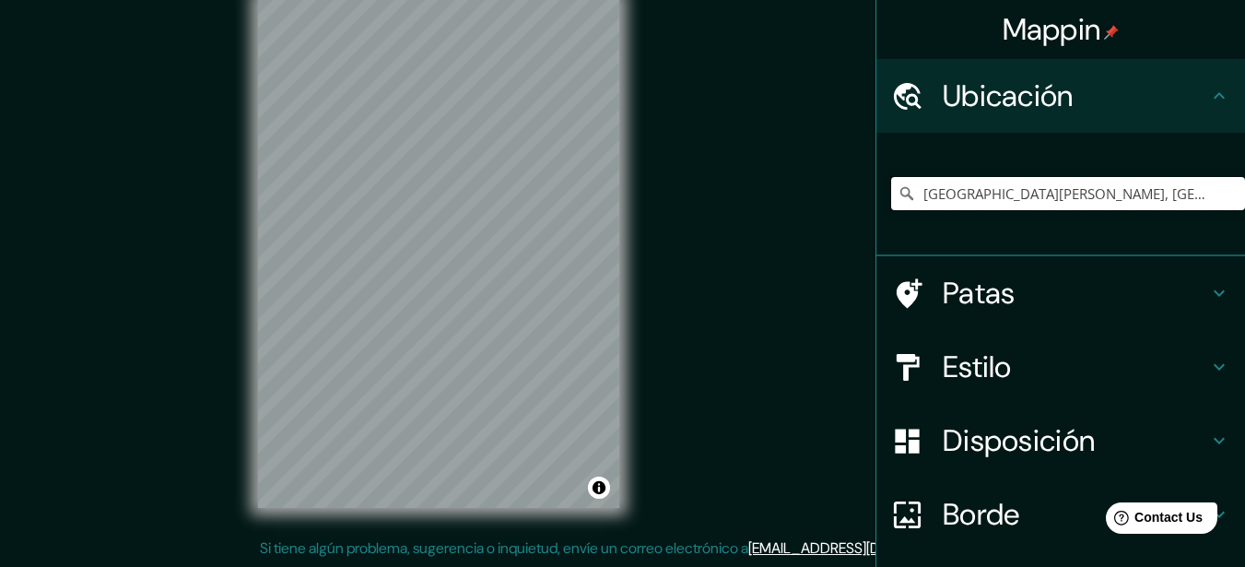
click at [969, 197] on input "[GEOGRAPHIC_DATA][PERSON_NAME], [GEOGRAPHIC_DATA][PERSON_NAME], [GEOGRAPHIC_DAT…" at bounding box center [1068, 193] width 354 height 33
drag, startPoint x: 969, startPoint y: 197, endPoint x: 1079, endPoint y: 190, distance: 110.8
click at [1029, 185] on input "[GEOGRAPHIC_DATA][PERSON_NAME], [GEOGRAPHIC_DATA][PERSON_NAME], [GEOGRAPHIC_DAT…" at bounding box center [1068, 193] width 354 height 33
drag, startPoint x: 1126, startPoint y: 190, endPoint x: 1240, endPoint y: 192, distance: 114.3
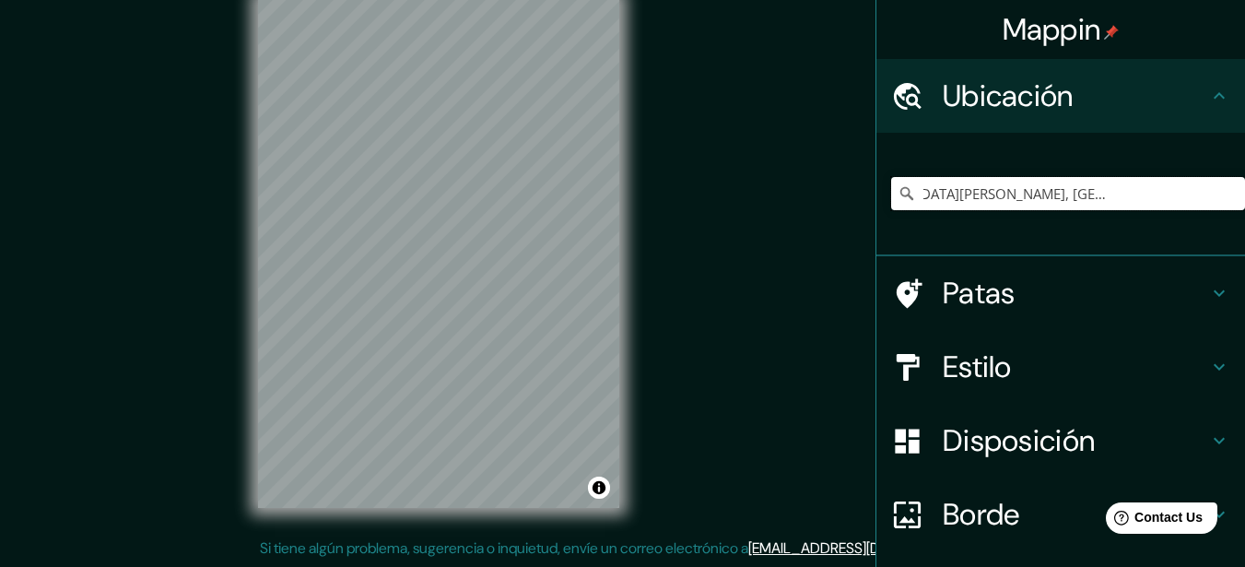
click at [1244, 192] on html "Mappin Ubicación Santa Cruz de la Sierra, Departamento de Santa Cruz, Bolivia P…" at bounding box center [622, 251] width 1245 height 567
click at [1209, 193] on input "[GEOGRAPHIC_DATA][PERSON_NAME], [GEOGRAPHIC_DATA][PERSON_NAME], [GEOGRAPHIC_DAT…" at bounding box center [1068, 193] width 354 height 33
drag, startPoint x: 1209, startPoint y: 193, endPoint x: 693, endPoint y: 226, distance: 517.1
click at [693, 226] on div "Mappin Ubicación [GEOGRAPHIC_DATA][PERSON_NAME], [GEOGRAPHIC_DATA][PERSON_NAME]…" at bounding box center [622, 267] width 1245 height 599
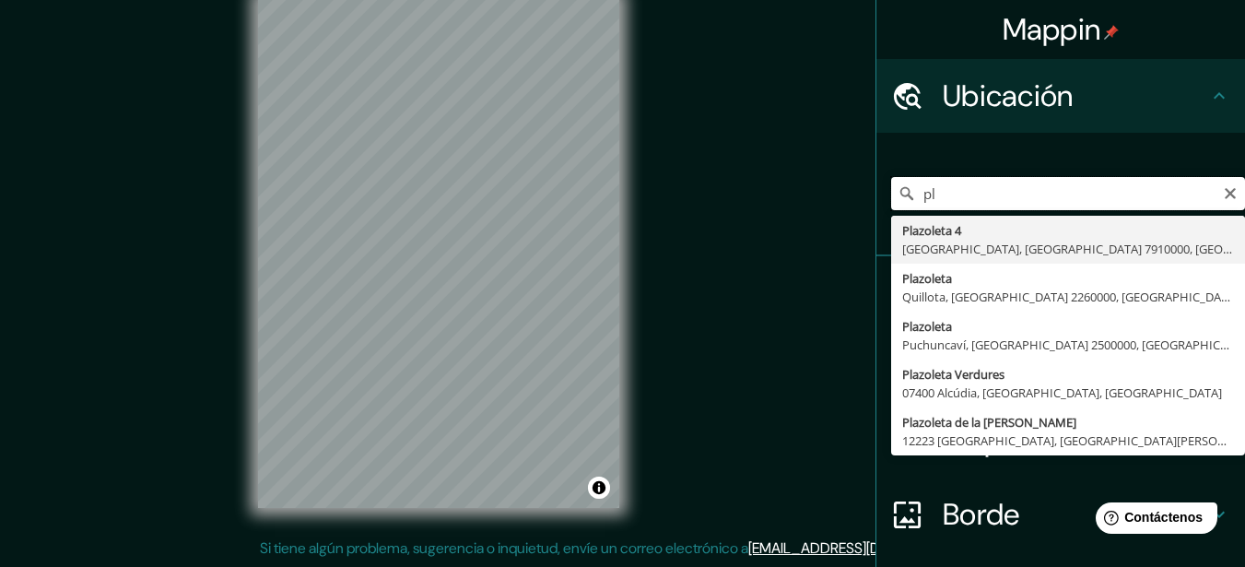
type input "p"
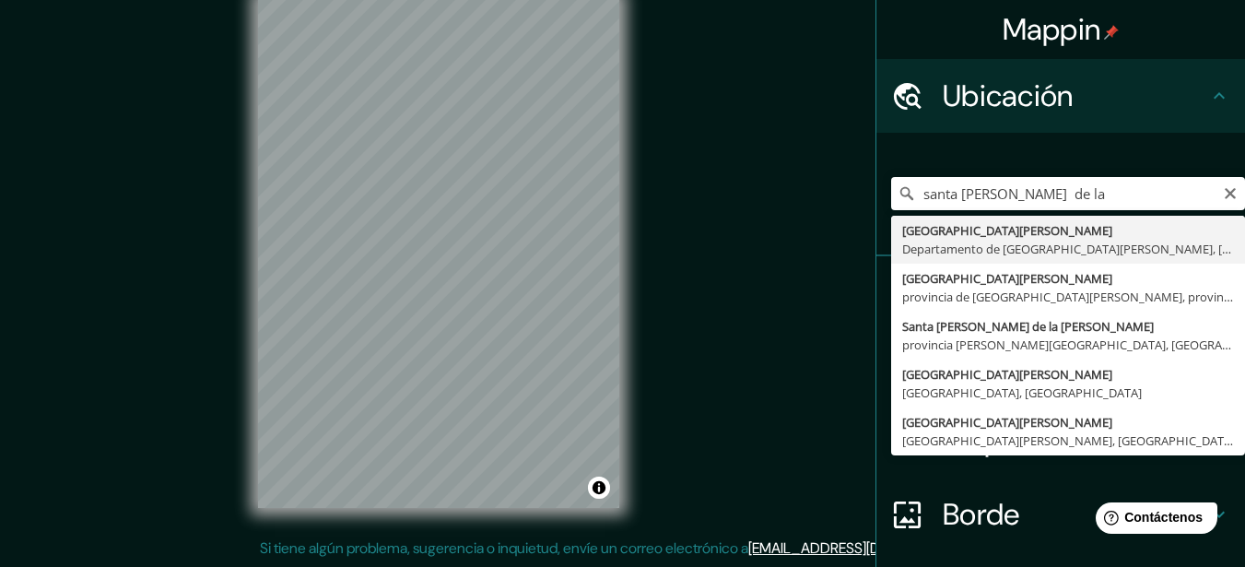
type input "[GEOGRAPHIC_DATA][PERSON_NAME], [GEOGRAPHIC_DATA][PERSON_NAME], [GEOGRAPHIC_DAT…"
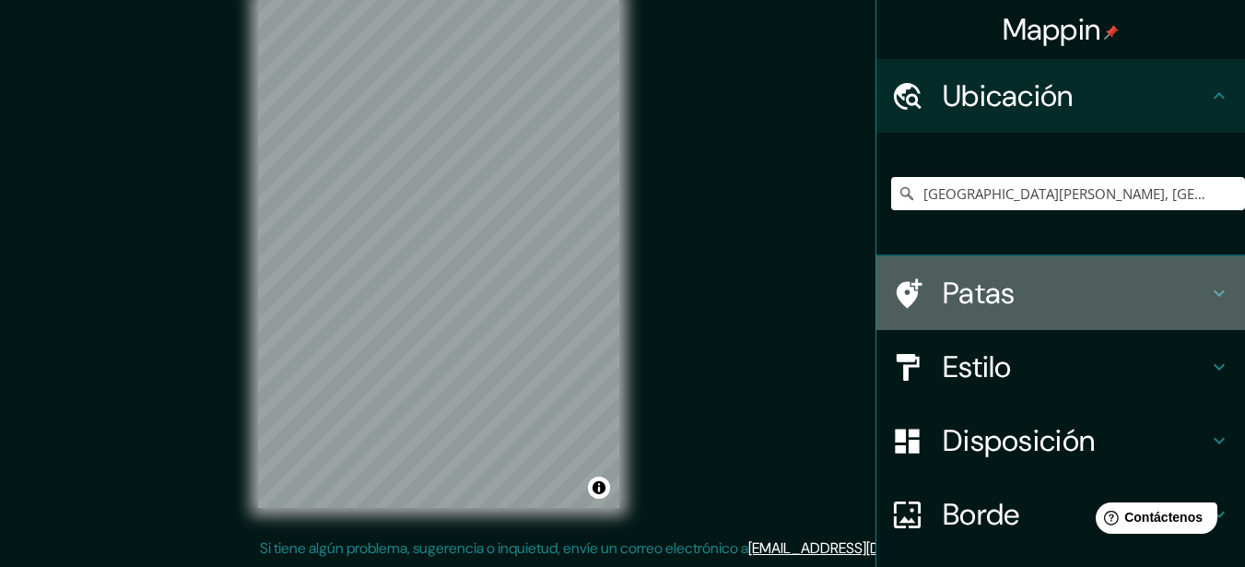
click at [1043, 284] on h4 "Patas" at bounding box center [1075, 293] width 265 height 37
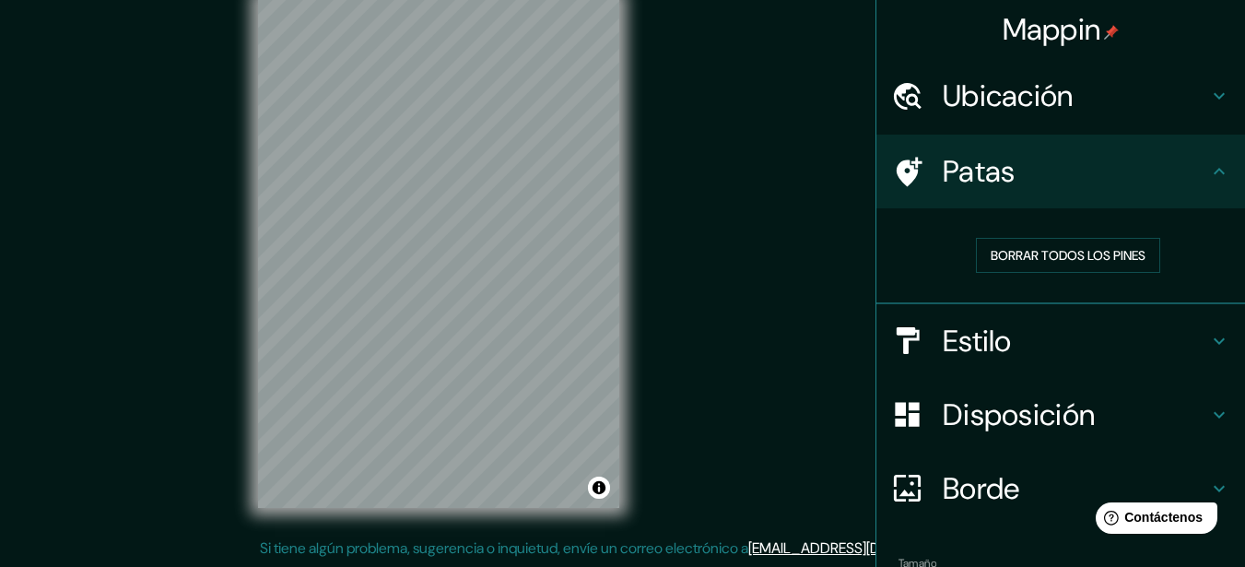
click at [1034, 355] on h4 "Estilo" at bounding box center [1075, 341] width 265 height 37
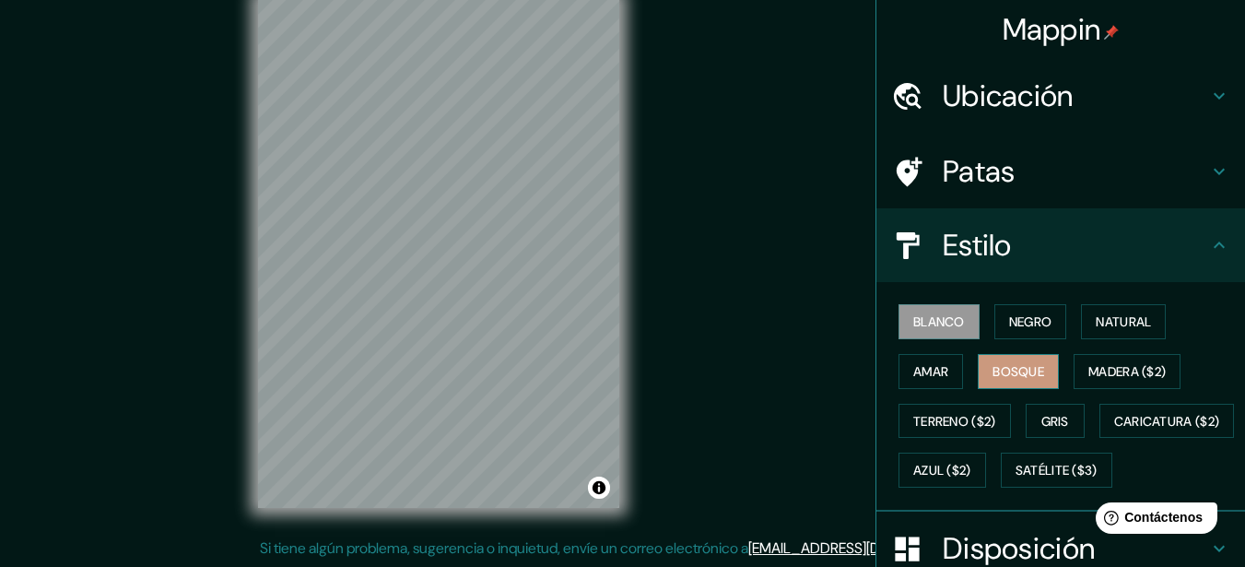
click at [1030, 371] on font "Bosque" at bounding box center [1019, 371] width 52 height 17
click at [1026, 420] on button "Gris" at bounding box center [1055, 421] width 59 height 35
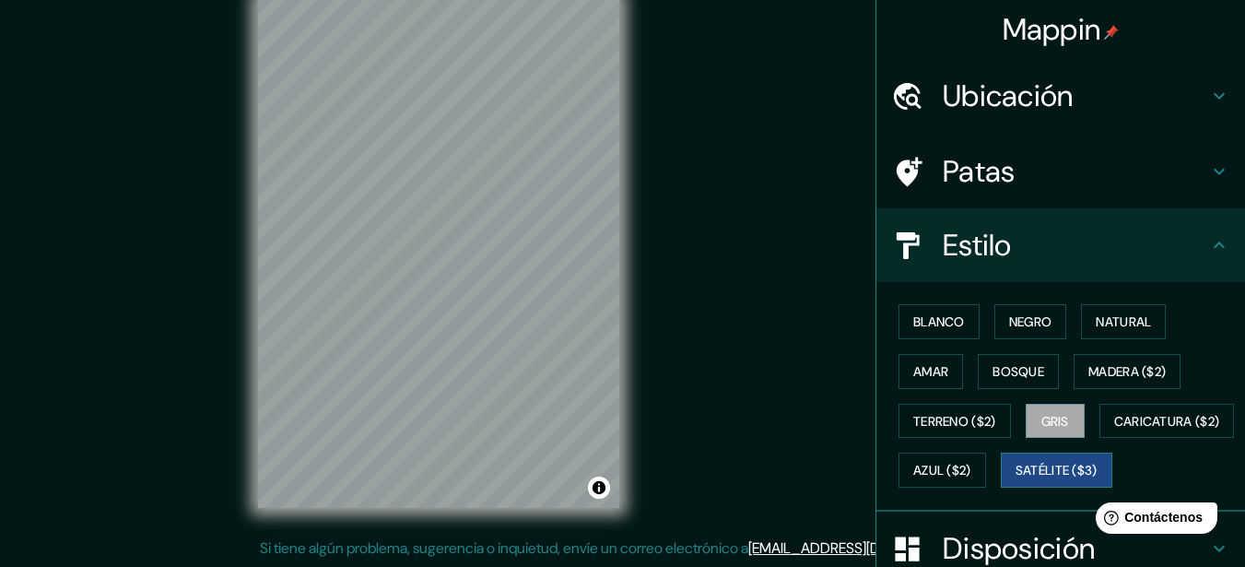
click at [1016, 479] on font "Satélite ($3)" at bounding box center [1057, 471] width 82 height 17
click at [967, 423] on font "Terreno ($2)" at bounding box center [954, 421] width 83 height 17
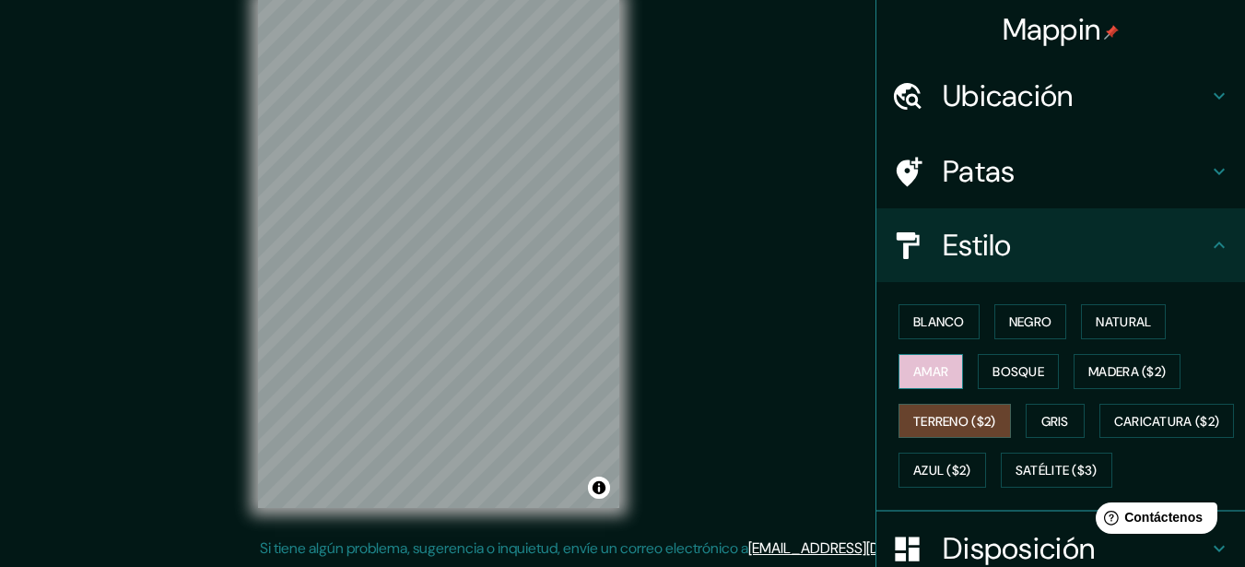
click at [915, 382] on font "Amar" at bounding box center [930, 371] width 35 height 24
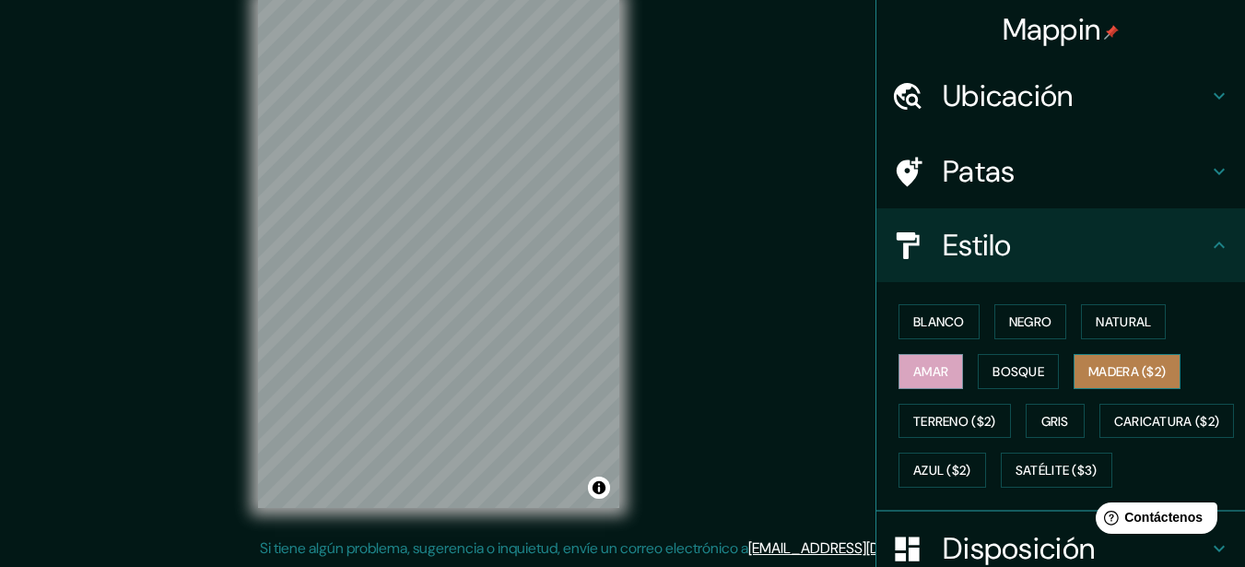
click at [1096, 369] on font "Madera ($2)" at bounding box center [1126, 371] width 77 height 17
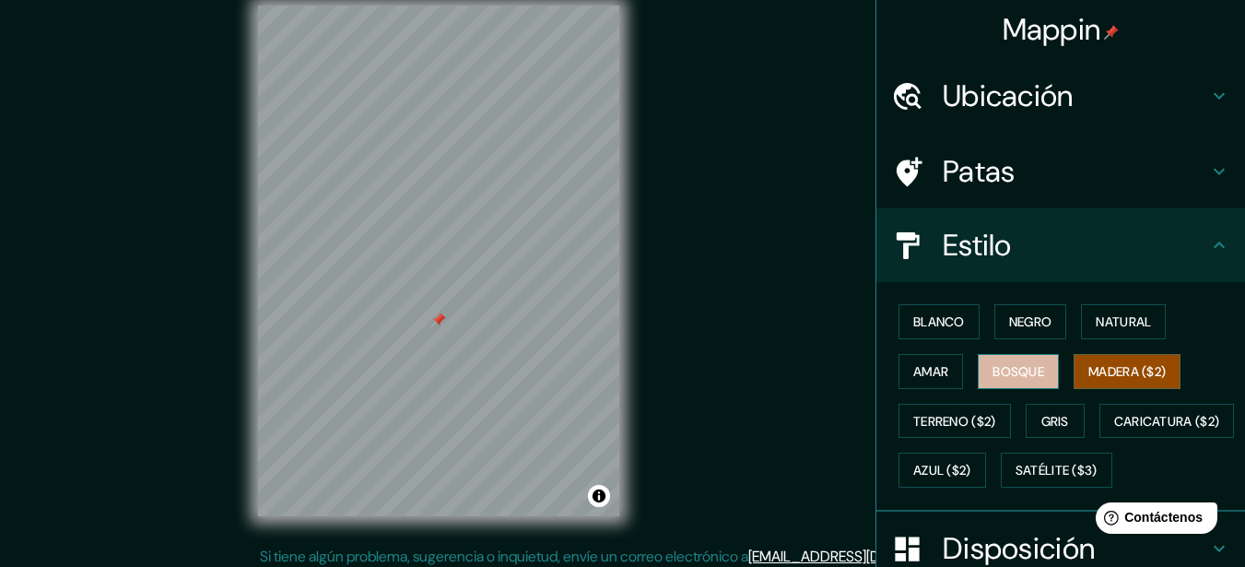
click at [997, 363] on font "Bosque" at bounding box center [1019, 371] width 52 height 17
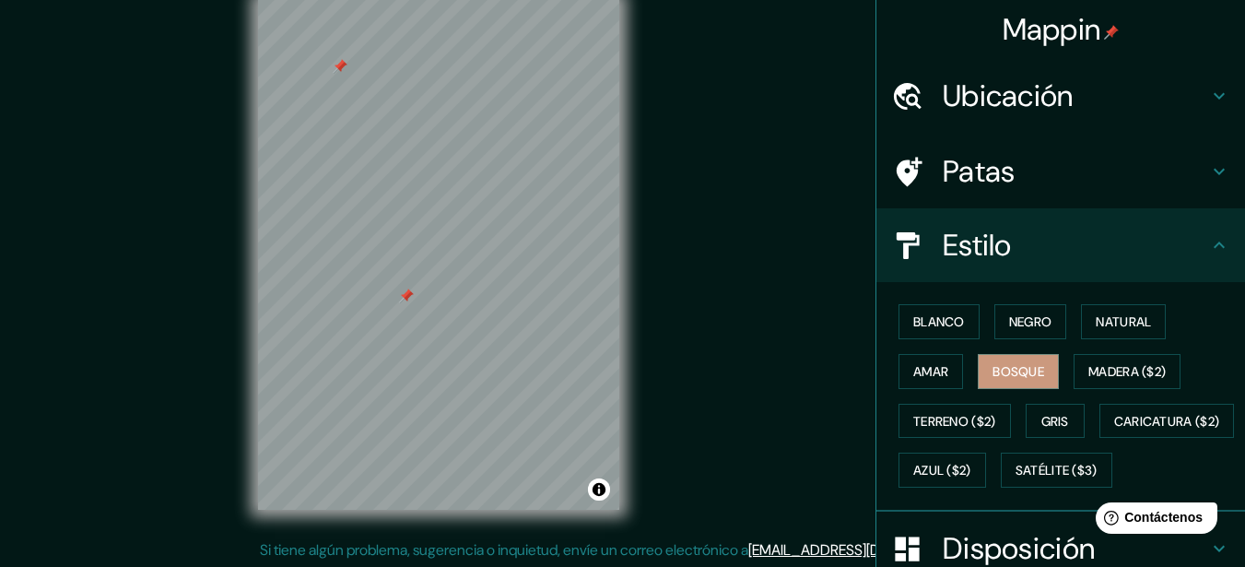
scroll to position [32, 0]
click at [413, 301] on div at bounding box center [406, 294] width 15 height 15
drag, startPoint x: 402, startPoint y: 293, endPoint x: 418, endPoint y: 291, distance: 16.7
click at [418, 291] on div at bounding box center [422, 296] width 15 height 15
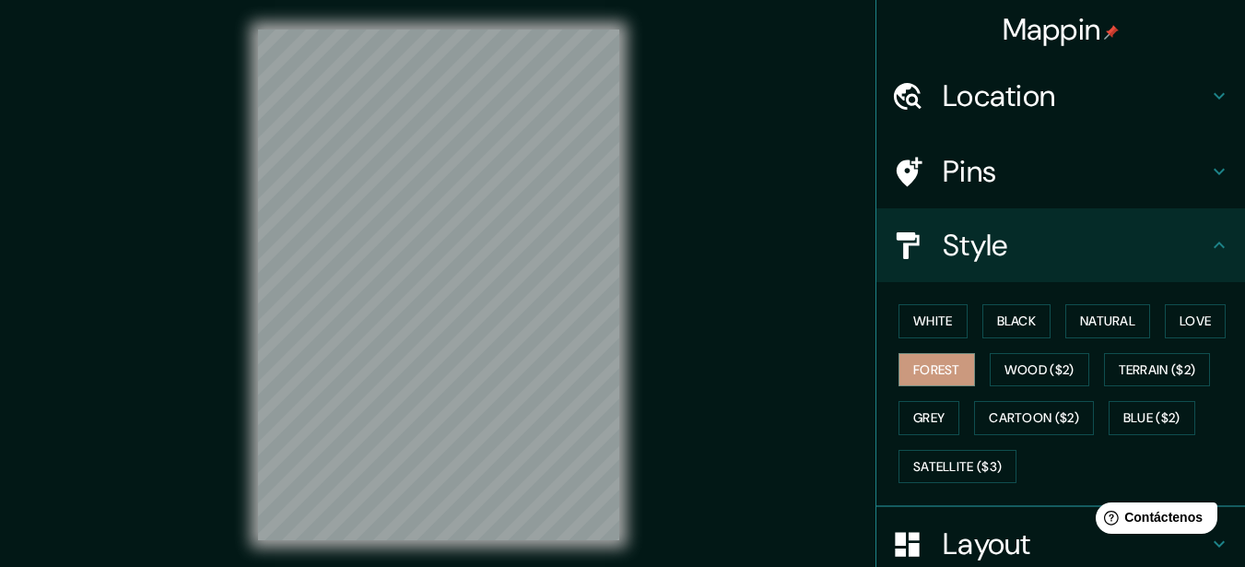
scroll to position [32, 0]
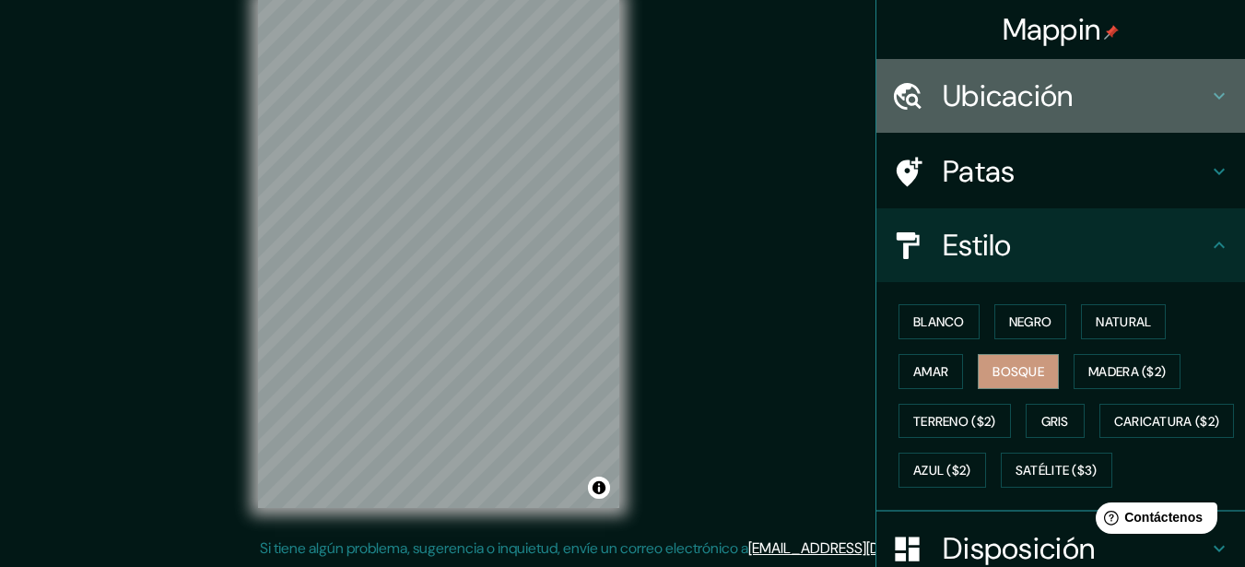
click at [1121, 115] on div "Ubicación" at bounding box center [1060, 96] width 369 height 74
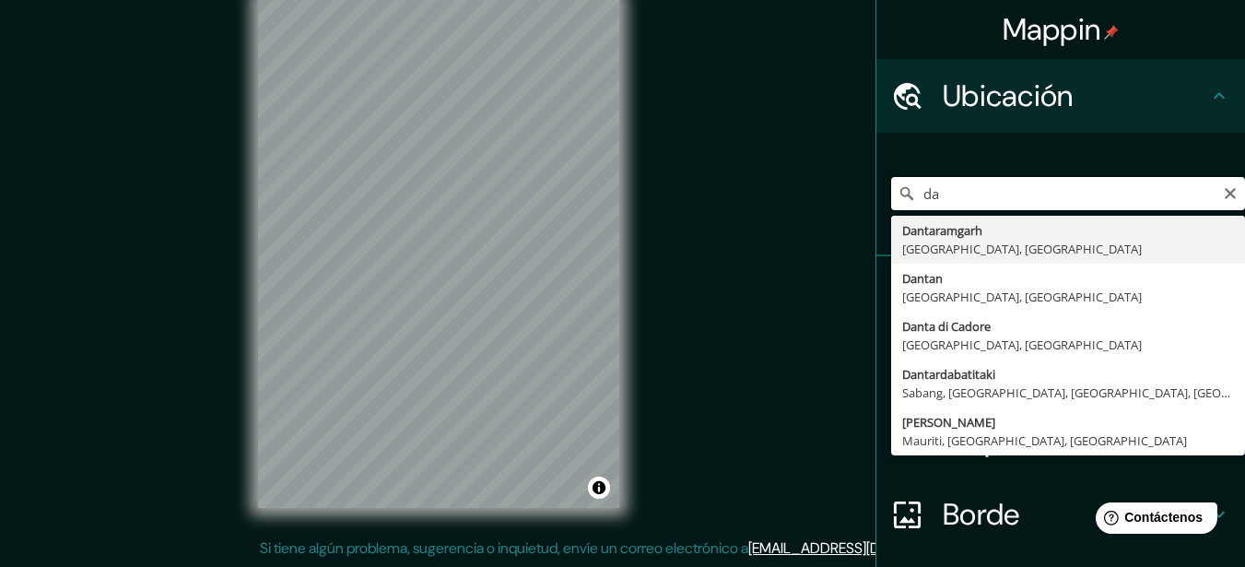
type input "d"
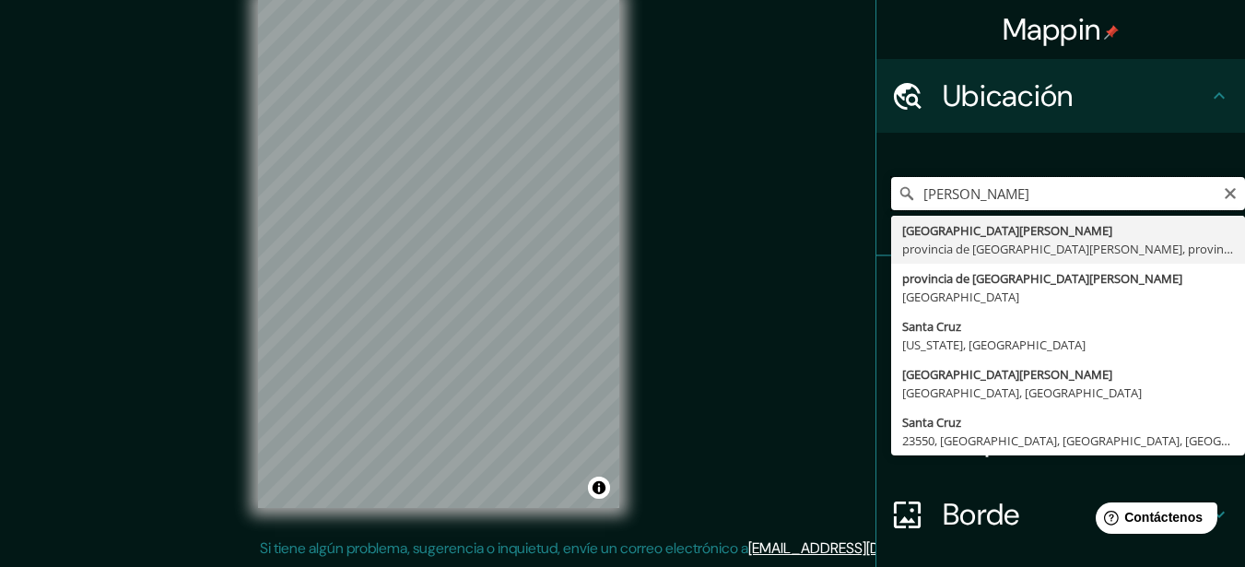
drag, startPoint x: 1016, startPoint y: 192, endPoint x: 1016, endPoint y: 224, distance: 32.3
click at [1016, 193] on input "danta cruz" at bounding box center [1068, 193] width 354 height 33
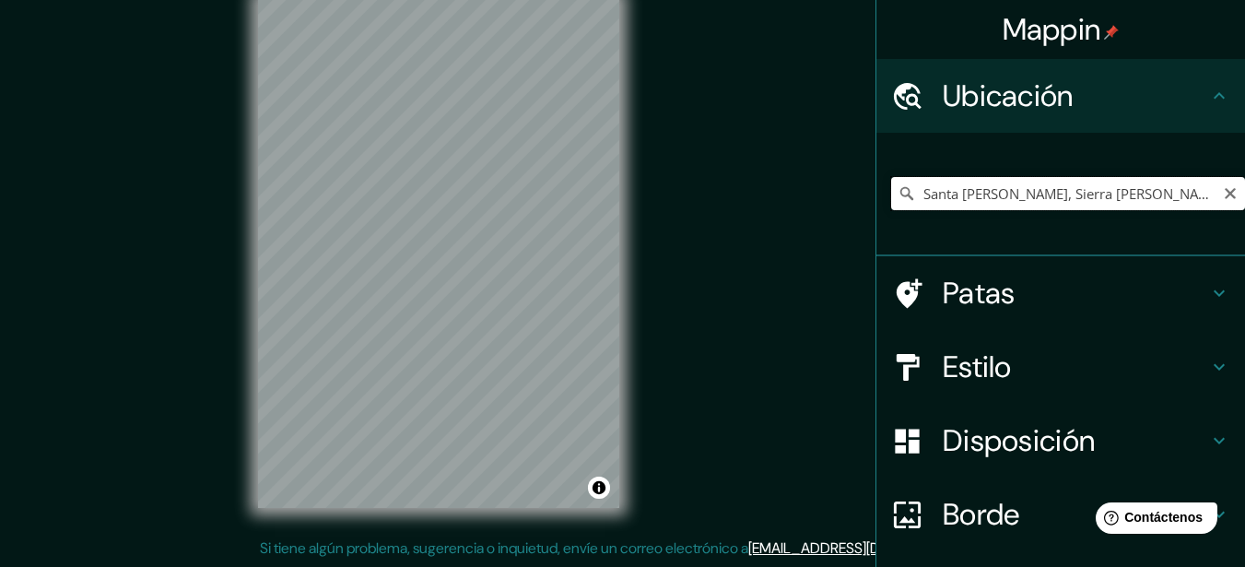
click at [1132, 194] on input "Santa Cruz, Sierra Bullones, Bohol, Filipinas" at bounding box center [1068, 193] width 354 height 33
drag, startPoint x: 1162, startPoint y: 196, endPoint x: 1211, endPoint y: 196, distance: 48.8
click at [1211, 196] on div "Santa Cruz, Sierra Bullones, Bohol, Filipinas Santa Cruz Sierra Bullones, Bohol…" at bounding box center [1068, 193] width 354 height 33
click at [1190, 193] on input "Santa Cruz, Sierra Bullones, Bohol, Filipinas" at bounding box center [1068, 193] width 354 height 33
drag, startPoint x: 1190, startPoint y: 193, endPoint x: 869, endPoint y: 175, distance: 321.2
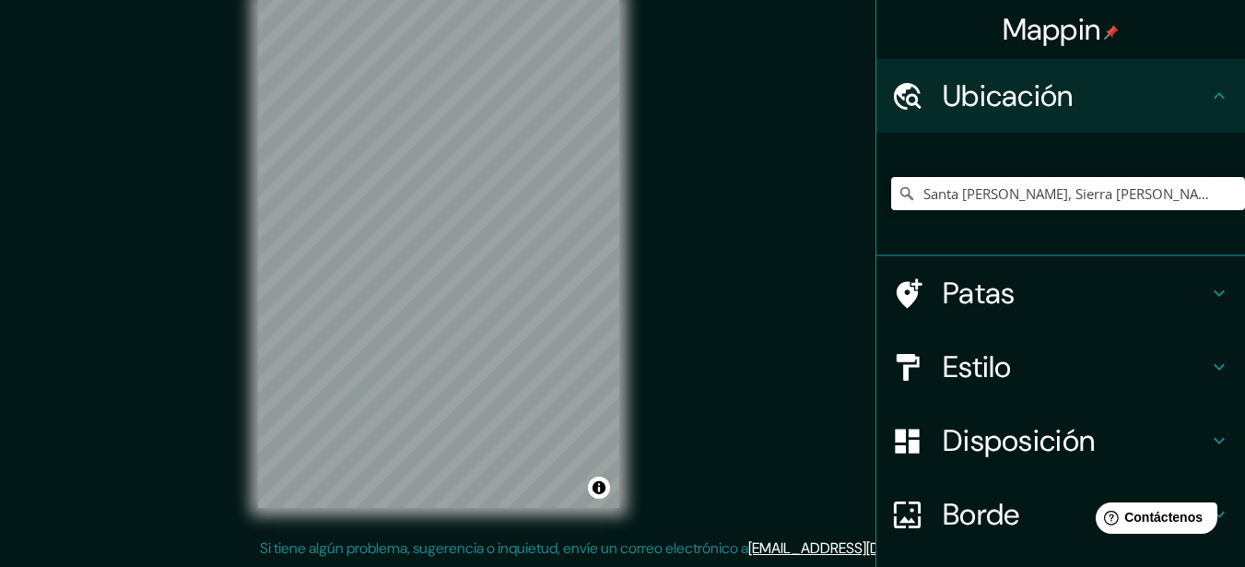
click at [876, 172] on div "Santa Cruz, Sierra Bullones, Bohol, Filipinas Santa Cruz Sierra Bullones, Bohol…" at bounding box center [1060, 194] width 369 height 123
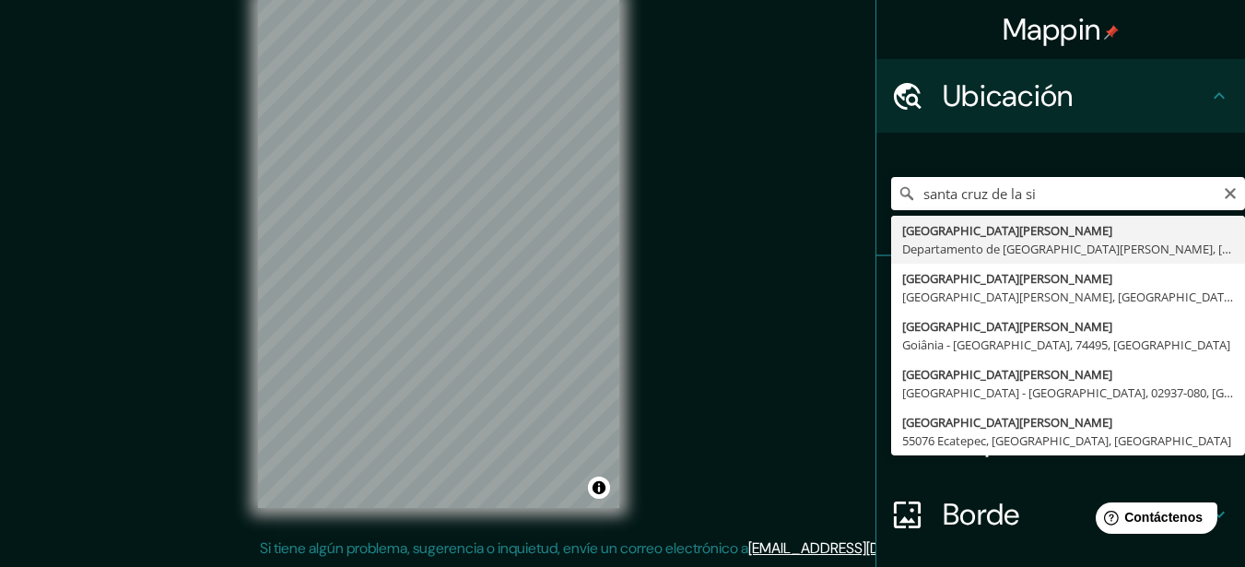
type input "Santa Cruz de la Sierra, Departamento de Santa Cruz, Bolivia"
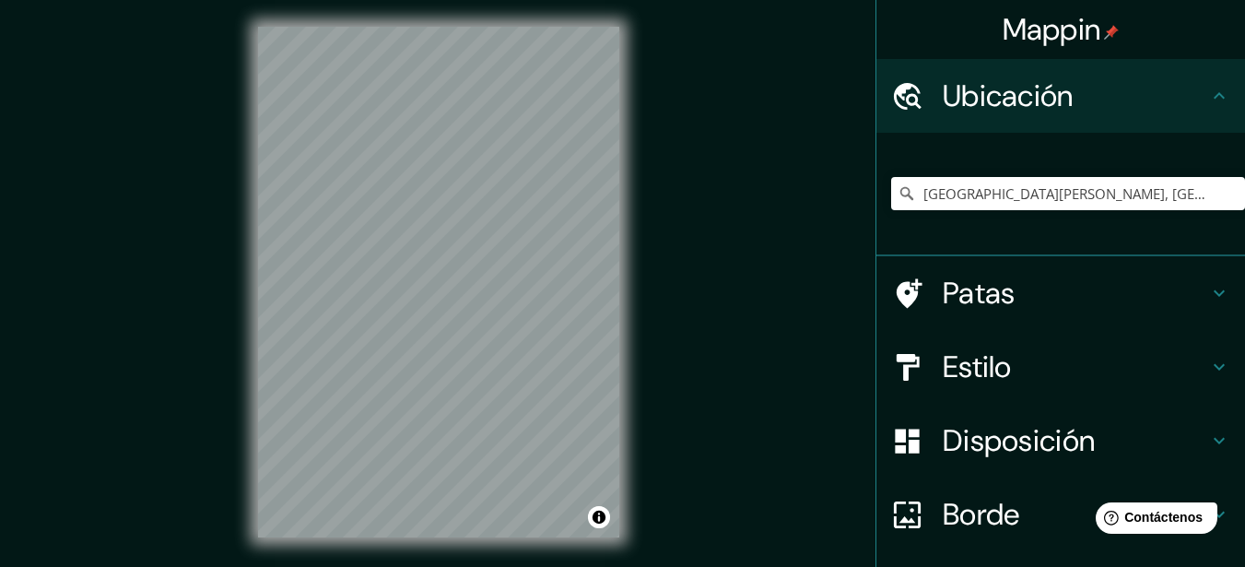
scroll to position [0, 0]
click at [1052, 361] on h4 "Estilo" at bounding box center [1075, 366] width 265 height 37
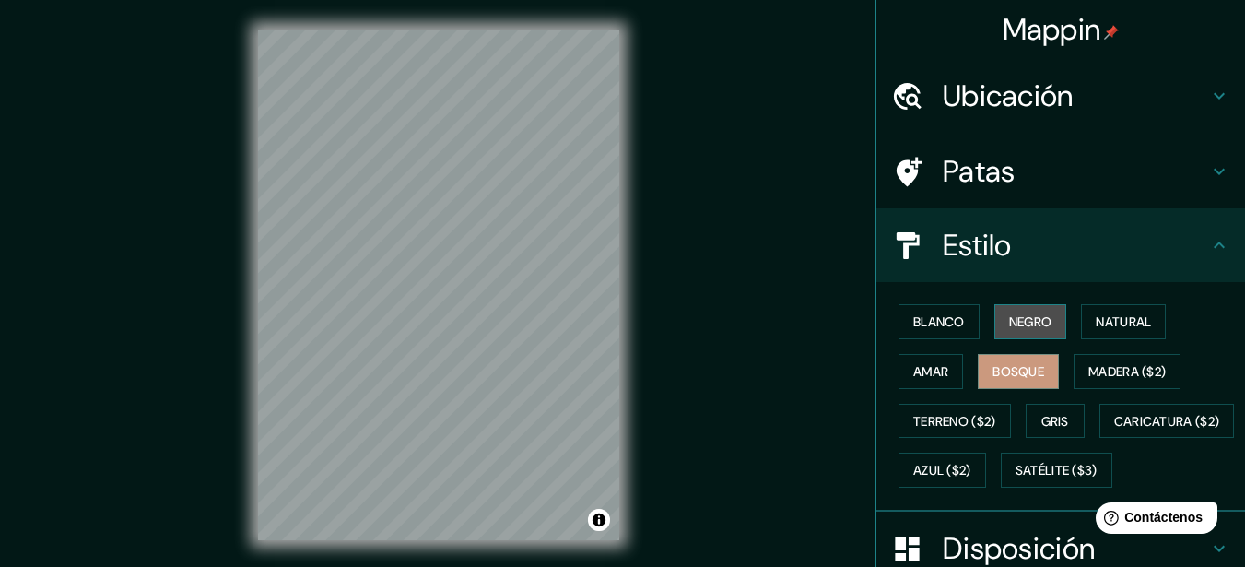
click at [1009, 323] on font "Negro" at bounding box center [1030, 321] width 43 height 17
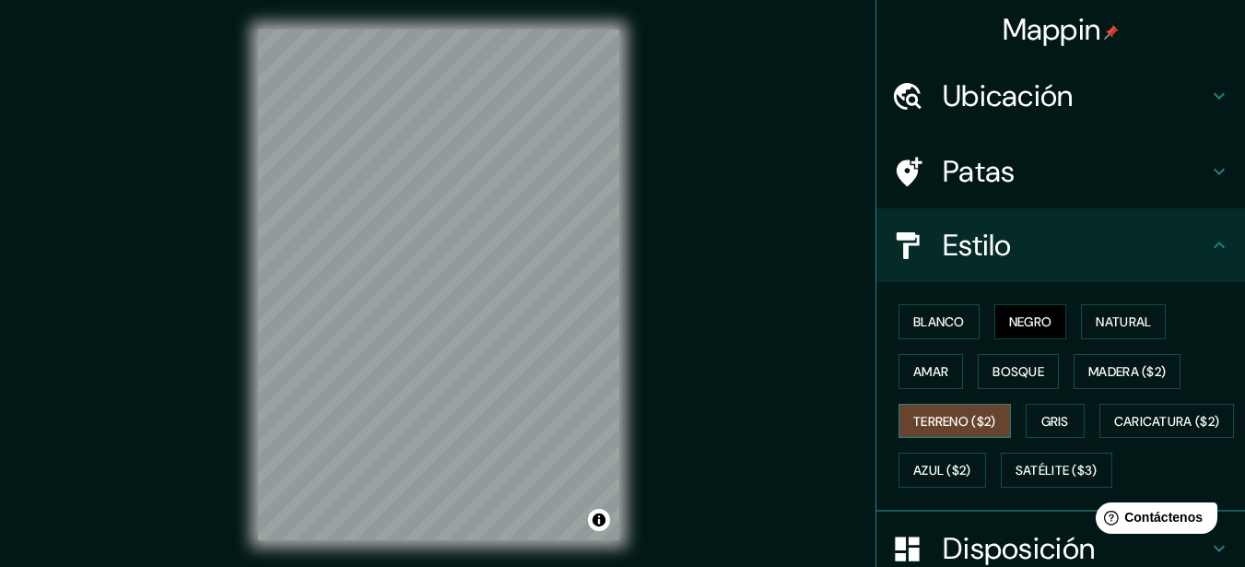
click at [956, 423] on font "Terreno ($2)" at bounding box center [954, 421] width 83 height 17
click at [1114, 433] on font "Caricatura ($2)" at bounding box center [1167, 421] width 106 height 24
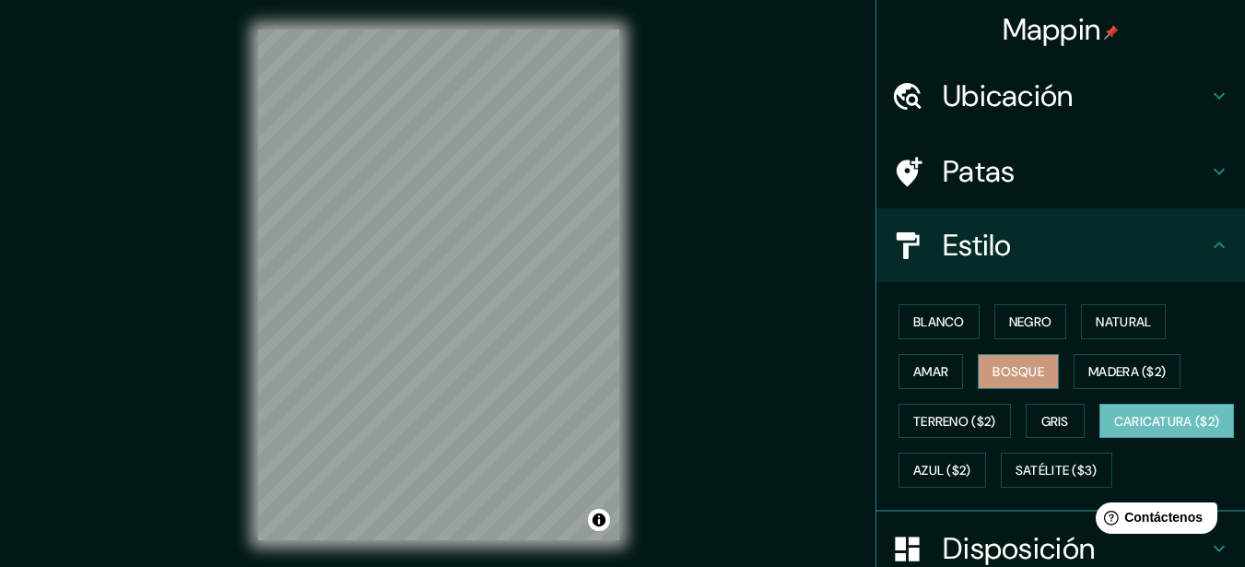
click at [979, 370] on button "Bosque" at bounding box center [1018, 371] width 81 height 35
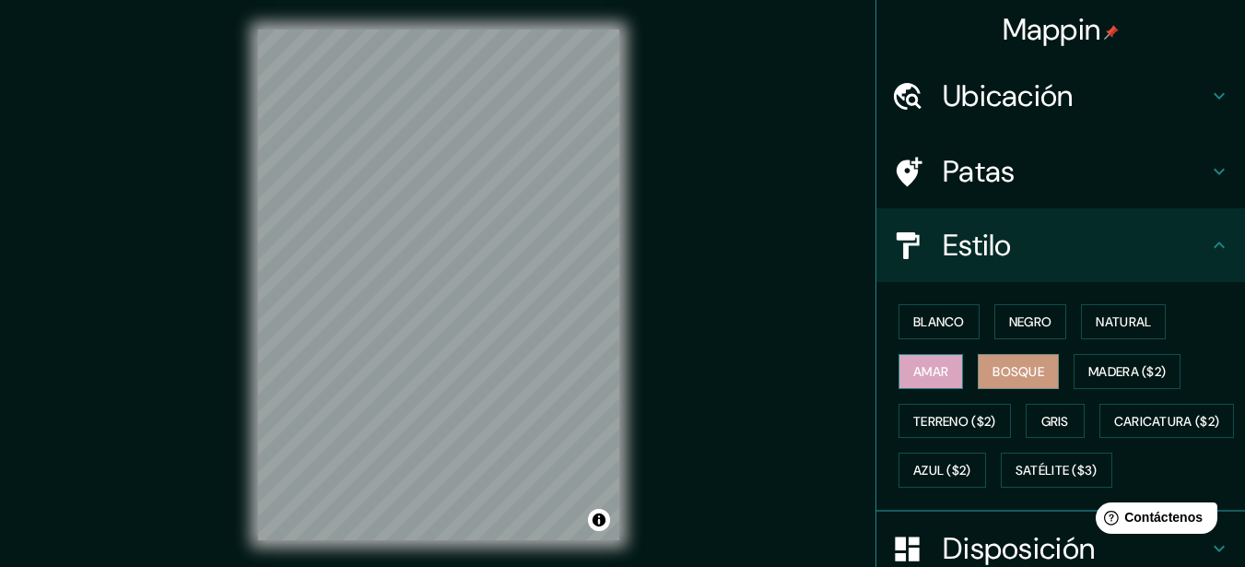
click at [913, 365] on font "Amar" at bounding box center [930, 371] width 35 height 17
click at [1086, 328] on button "Natural" at bounding box center [1123, 321] width 85 height 35
click at [1023, 373] on font "Bosque" at bounding box center [1019, 371] width 52 height 17
click at [666, 315] on div "Mappin Ubicación Santa Cruz de la Sierra, Departamento de Santa Cruz, Bolivia P…" at bounding box center [622, 299] width 1245 height 599
click at [688, 340] on div "Mappin Ubicación Santa Cruz de la Sierra, Departamento de Santa Cruz, Bolivia P…" at bounding box center [622, 299] width 1245 height 599
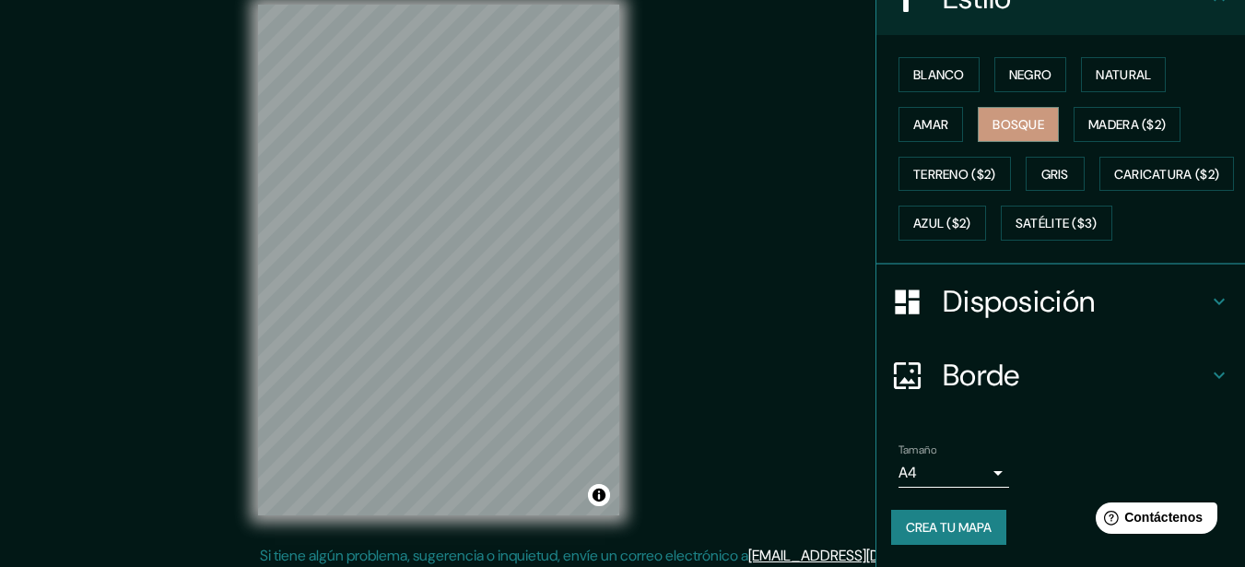
scroll to position [32, 0]
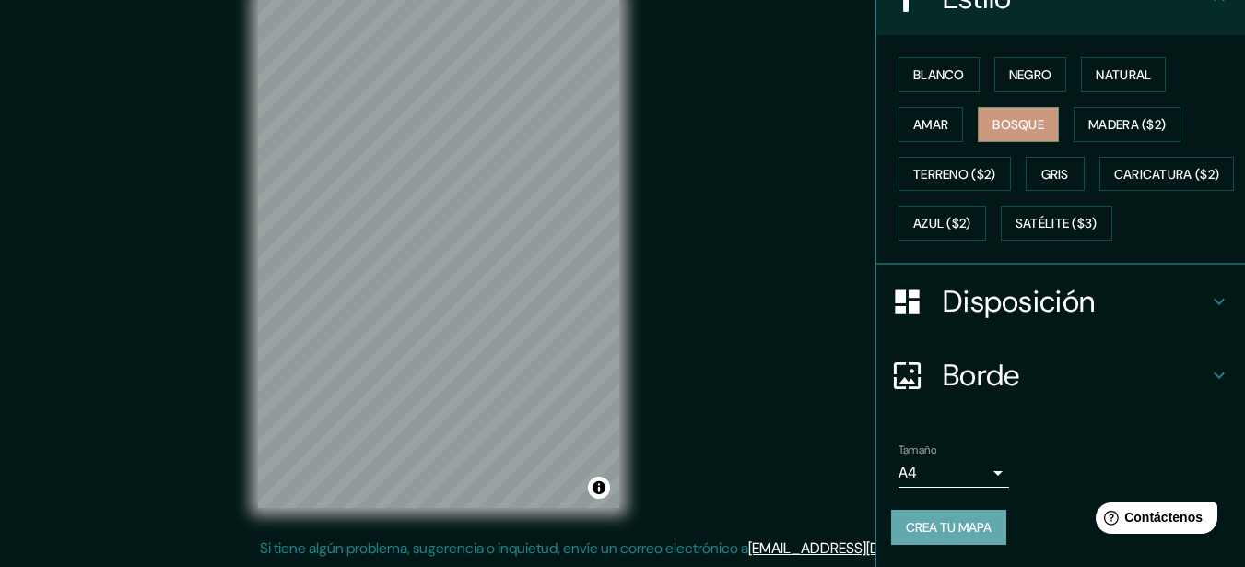
click at [954, 524] on font "Crea tu mapa" at bounding box center [949, 527] width 86 height 17
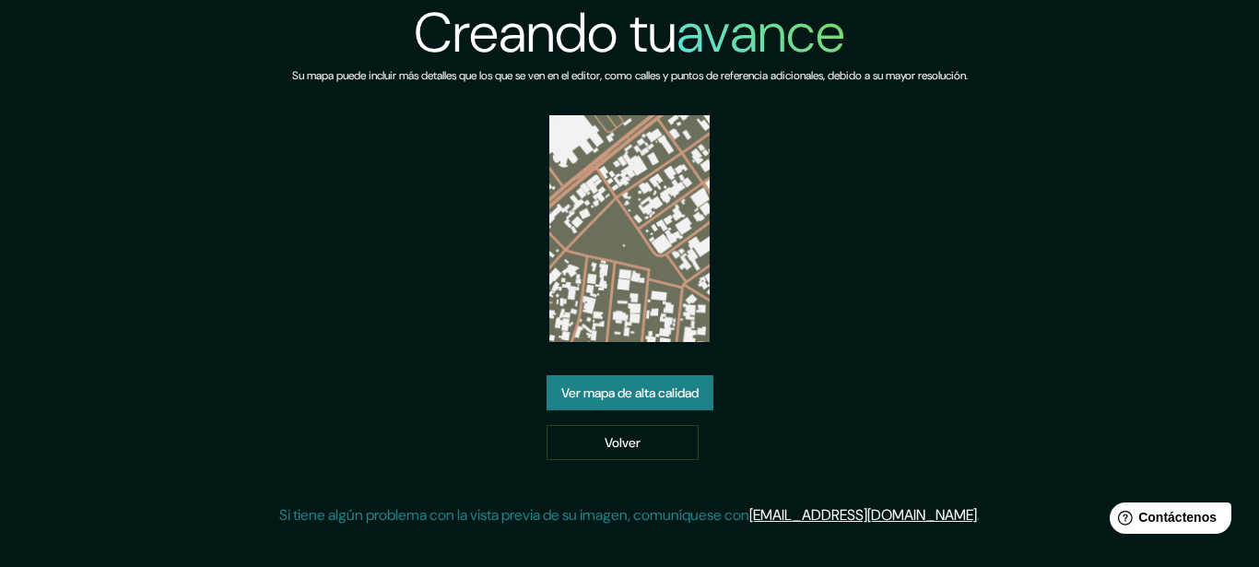
click at [628, 404] on font "Ver mapa de alta calidad" at bounding box center [629, 393] width 137 height 24
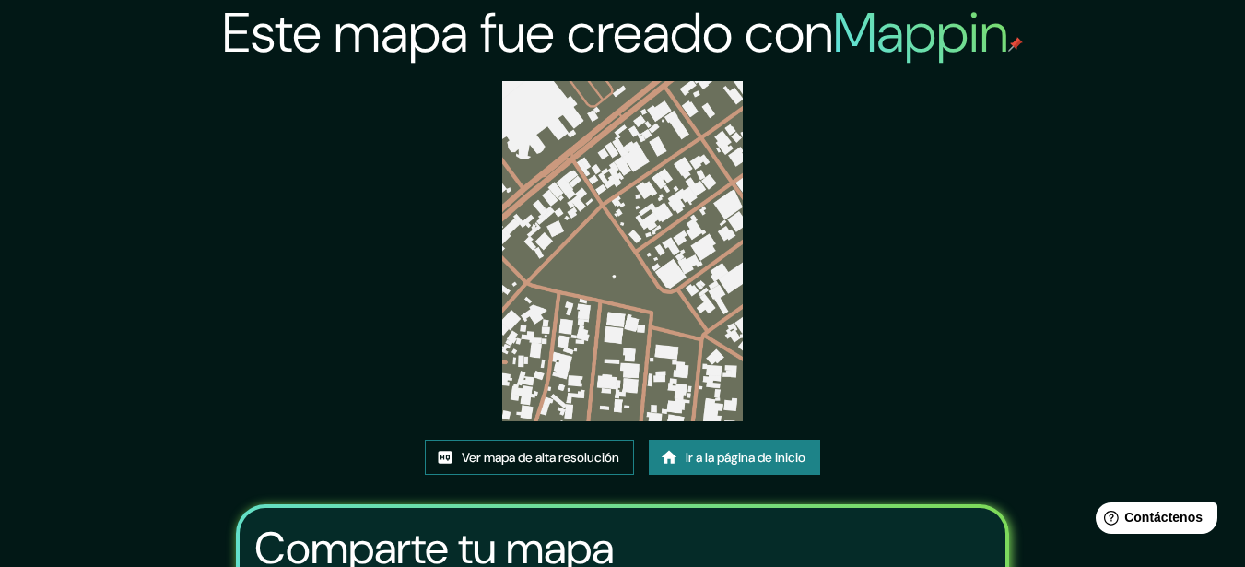
click at [530, 446] on font "Ver mapa de alta resolución" at bounding box center [541, 457] width 158 height 24
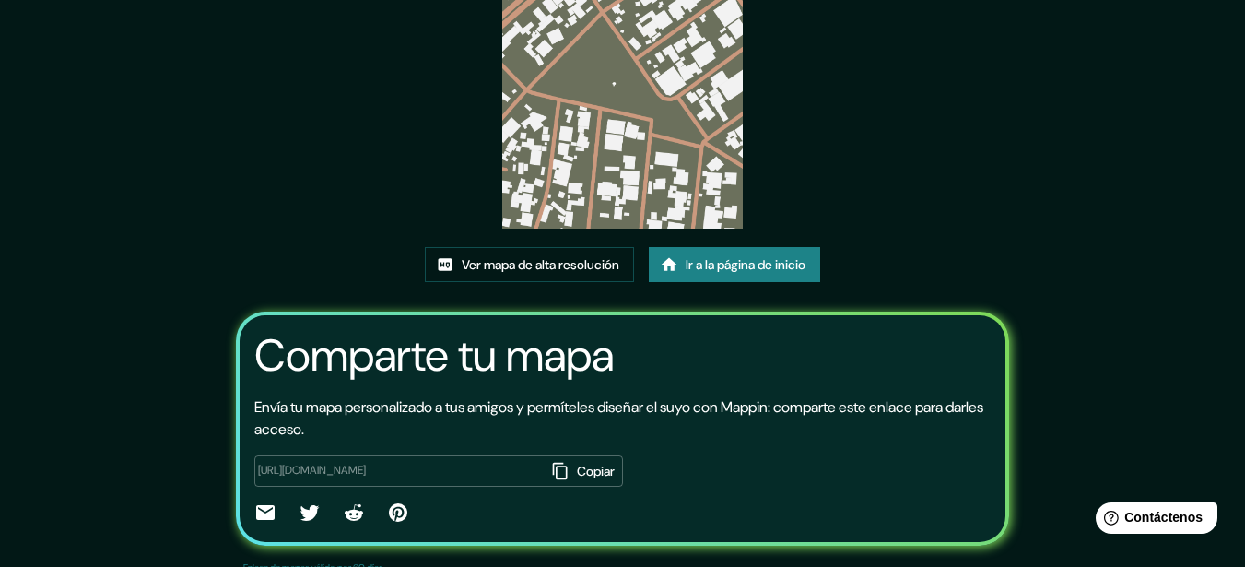
scroll to position [236, 0]
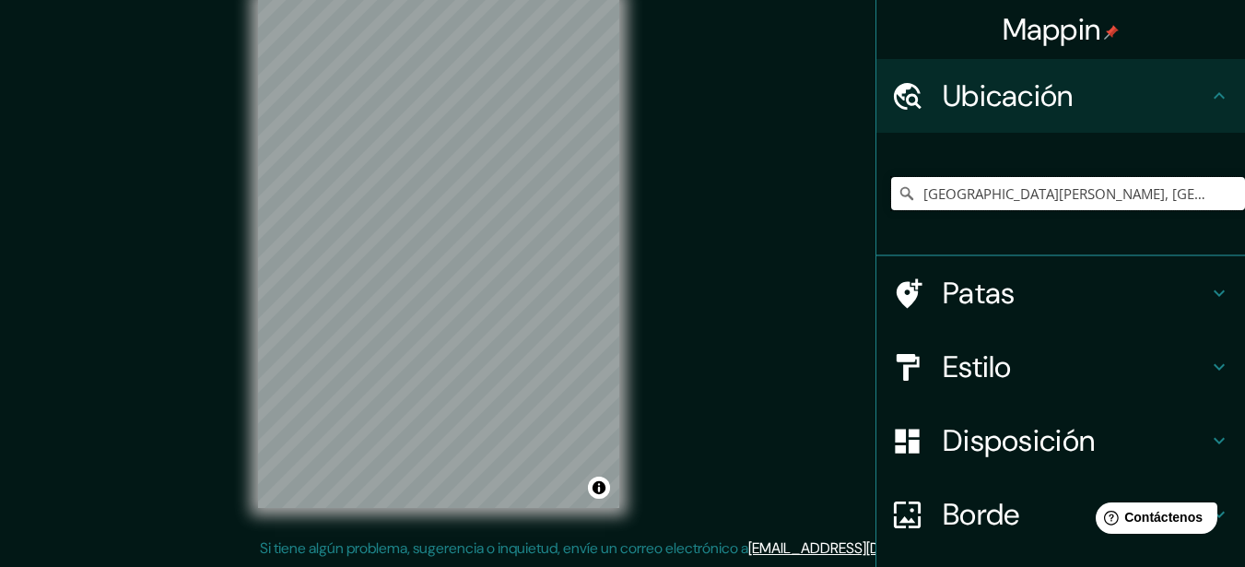
click at [964, 202] on input "Santa Cruz de la Sierra, Departamento de Santa Cruz, Bolivia" at bounding box center [1068, 193] width 354 height 33
drag, startPoint x: 1032, startPoint y: 184, endPoint x: 1258, endPoint y: 191, distance: 225.9
click at [1244, 191] on html "Mappin Ubicación Santa Cruz de la Sierra, Departamento de Santa Cruz, Bolivia P…" at bounding box center [622, 251] width 1245 height 567
click at [1209, 198] on input "Santa Cruz de la Sierra, Departamento de Santa Cruz, Bolivia" at bounding box center [1068, 193] width 354 height 33
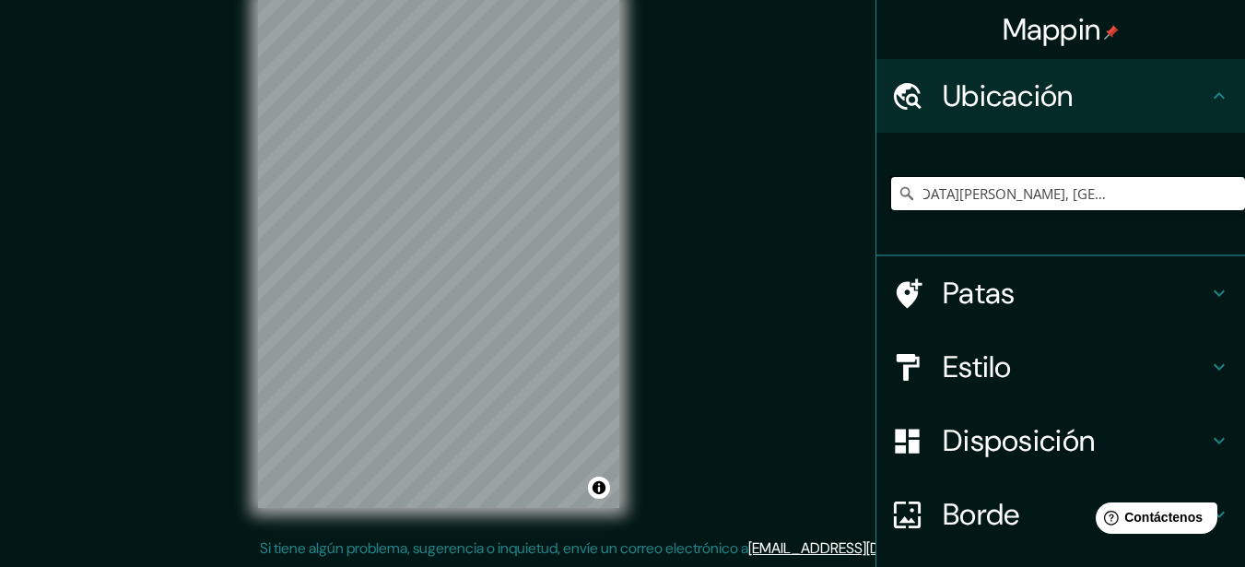
scroll to position [0, 0]
drag, startPoint x: 1209, startPoint y: 198, endPoint x: 793, endPoint y: 198, distance: 416.6
click at [793, 198] on div "Mappin Ubicación Santa Cruz de la Sierra, Departamento de Santa Cruz, Bolivia P…" at bounding box center [622, 267] width 1245 height 599
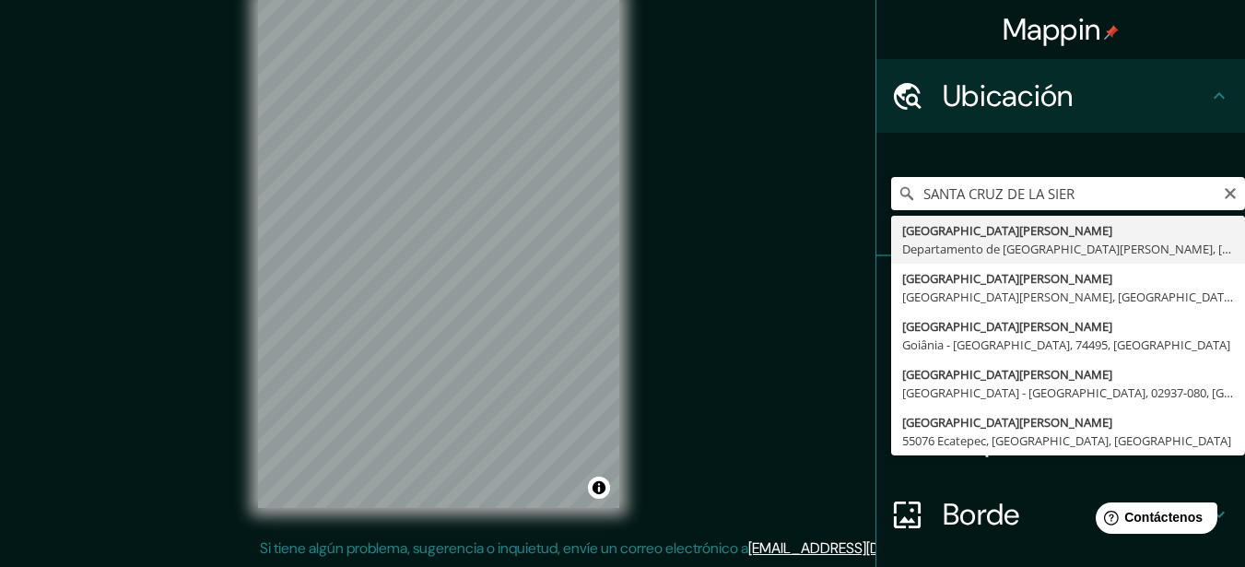
type input "Santa Cruz de la Sierra, Departamento de Santa Cruz, Bolivia"
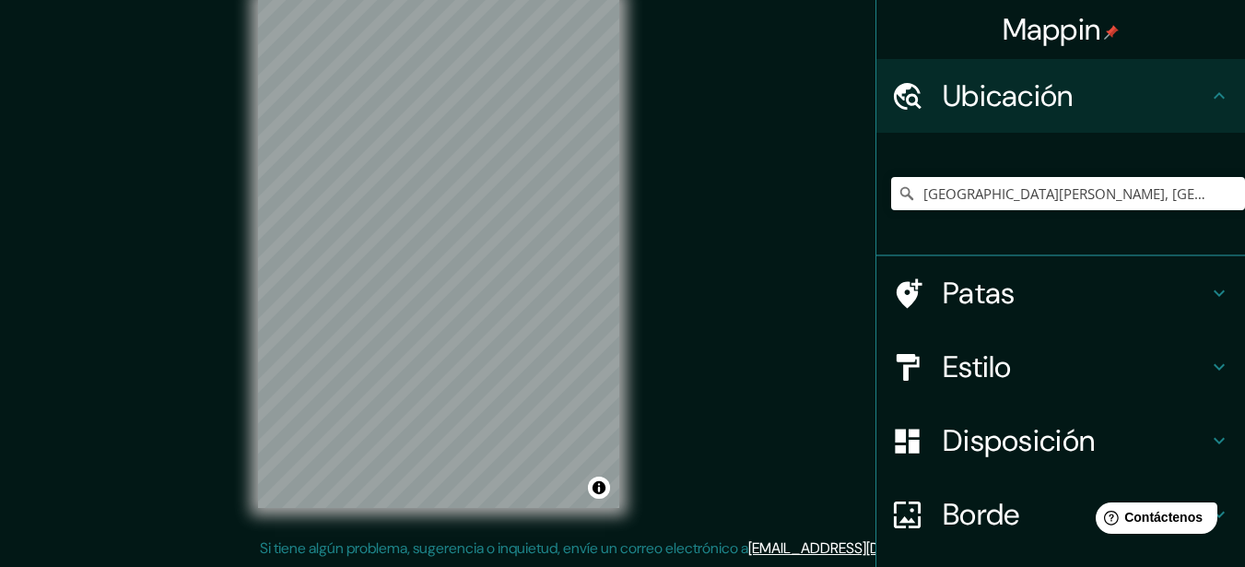
click at [1051, 362] on h4 "Estilo" at bounding box center [1075, 366] width 265 height 37
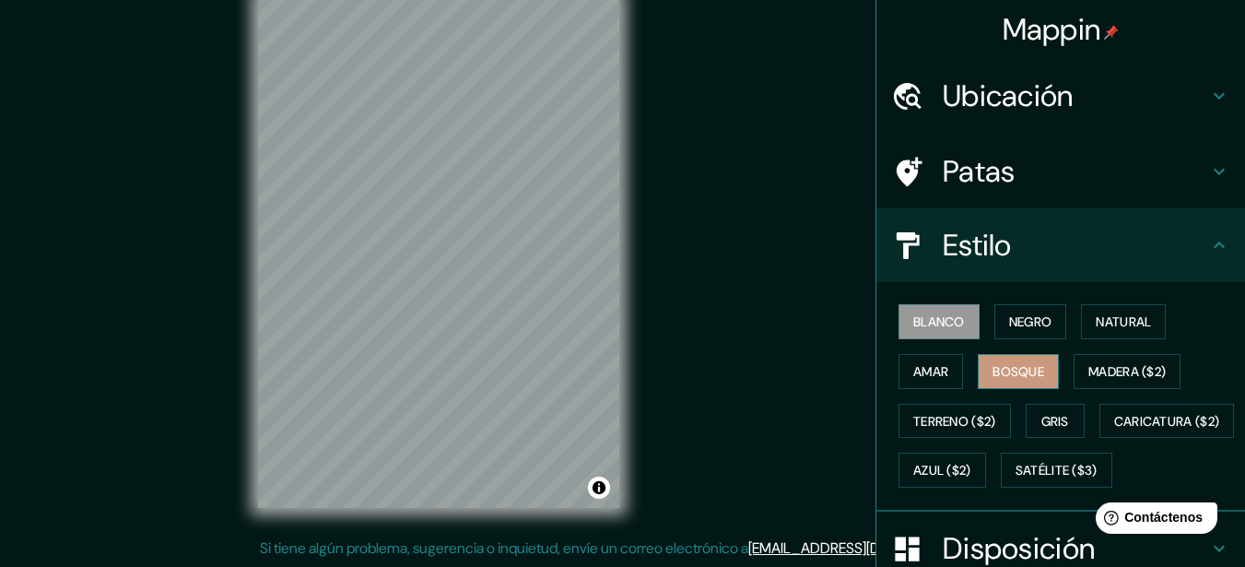
click at [1005, 376] on font "Bosque" at bounding box center [1019, 371] width 52 height 17
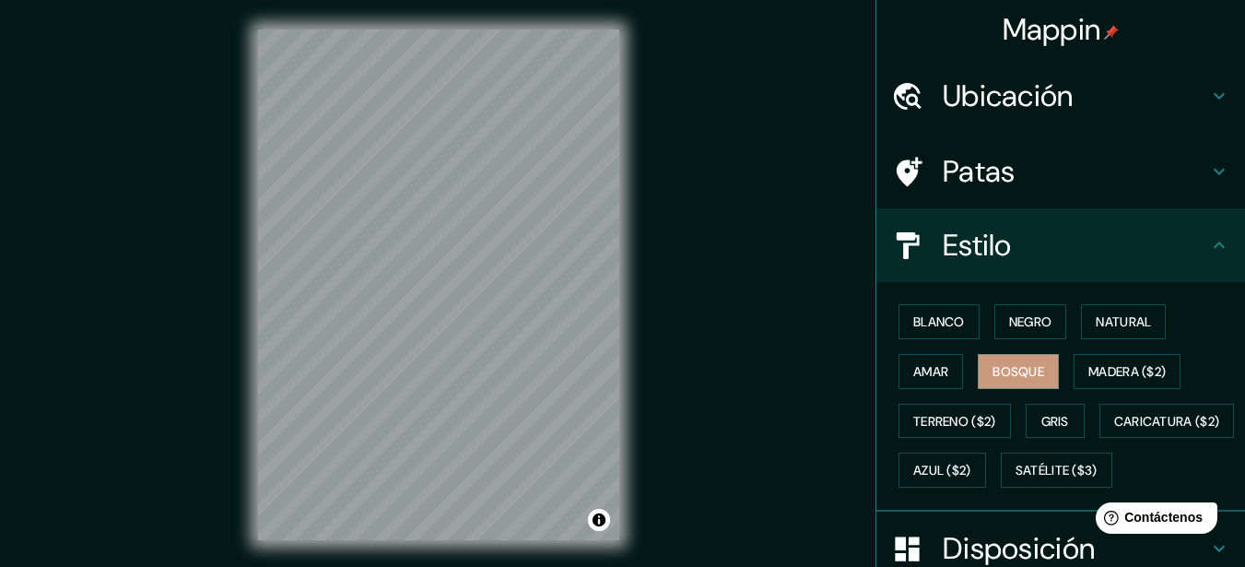
click at [664, 212] on div "Mappin Ubicación Santa Cruz de la Sierra, Departamento de Santa Cruz, Bolivia P…" at bounding box center [622, 299] width 1245 height 599
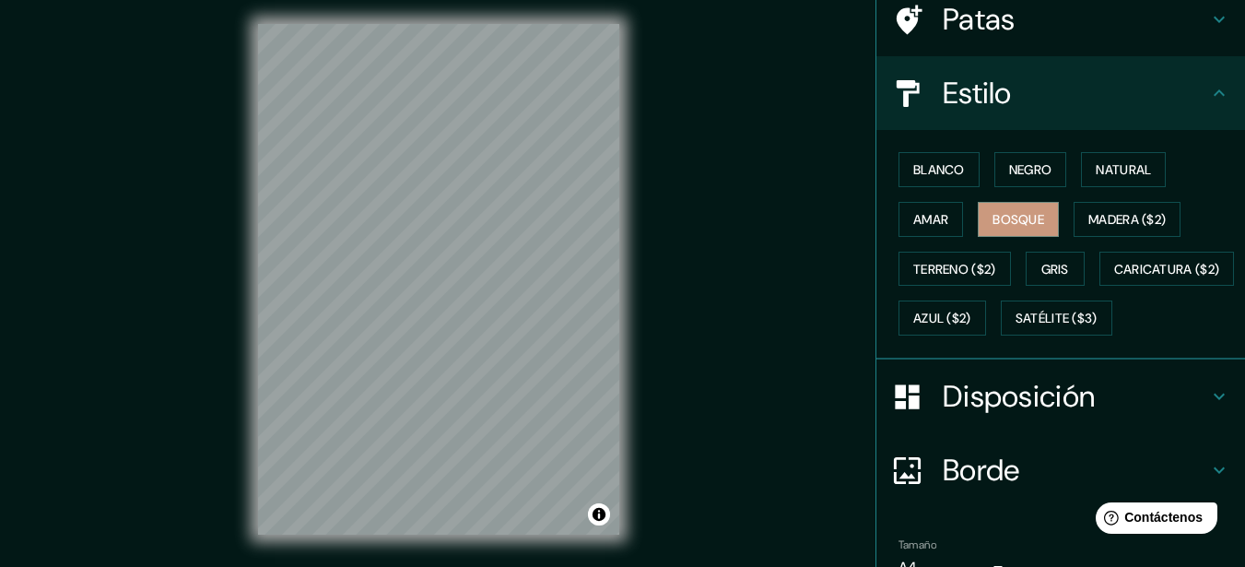
scroll to position [296, 0]
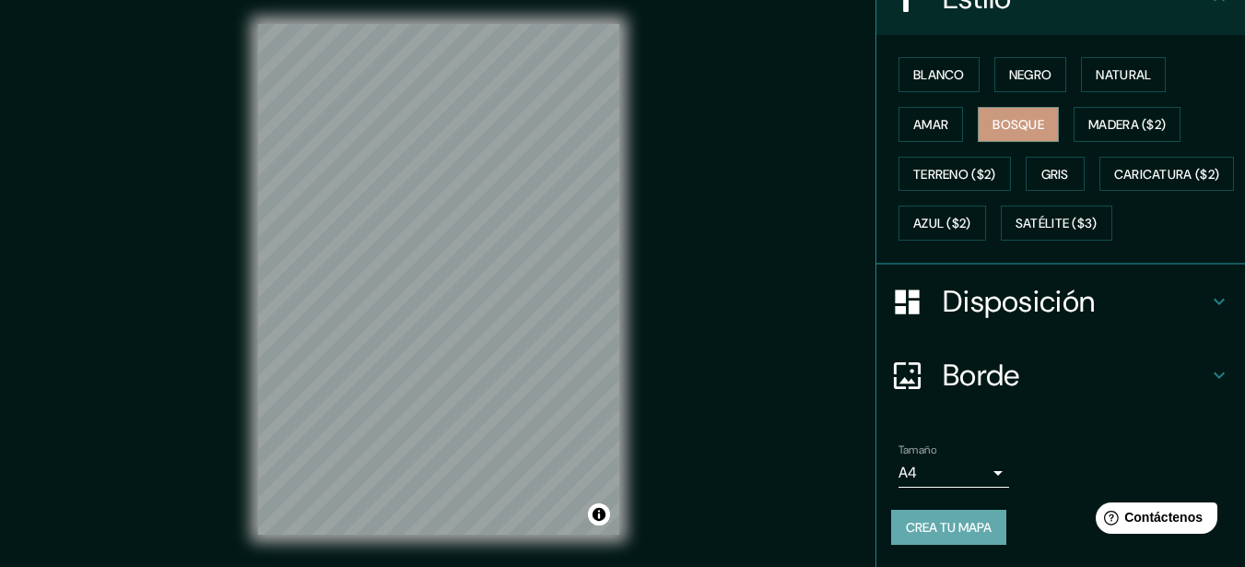
click at [983, 530] on button "Crea tu mapa" at bounding box center [948, 527] width 115 height 35
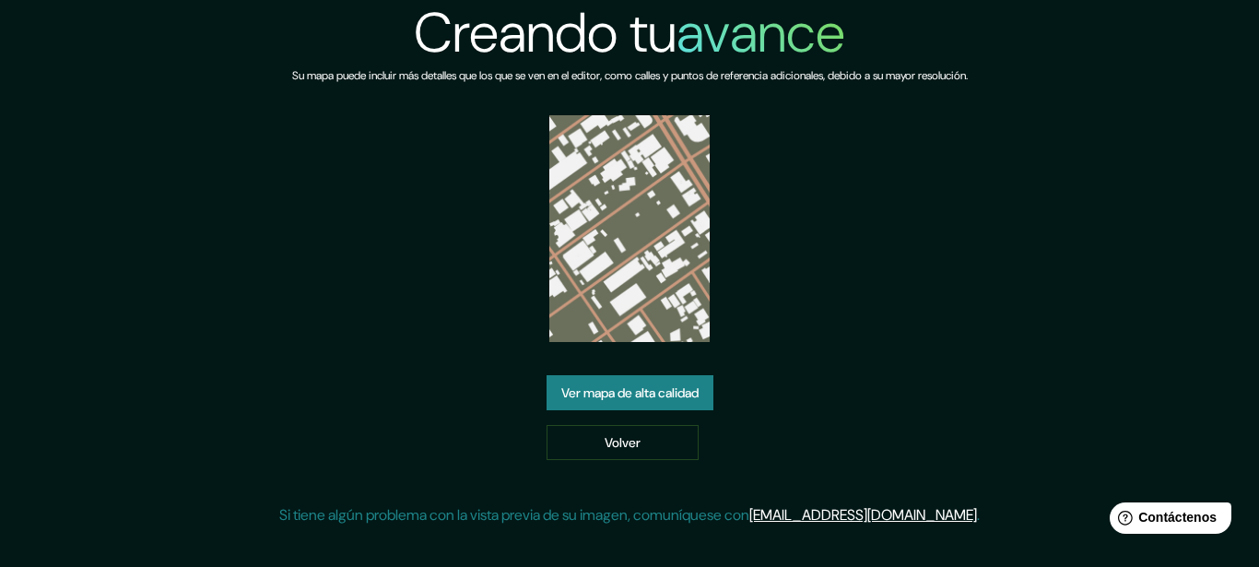
click at [623, 383] on font "Ver mapa de alta calidad" at bounding box center [629, 393] width 137 height 24
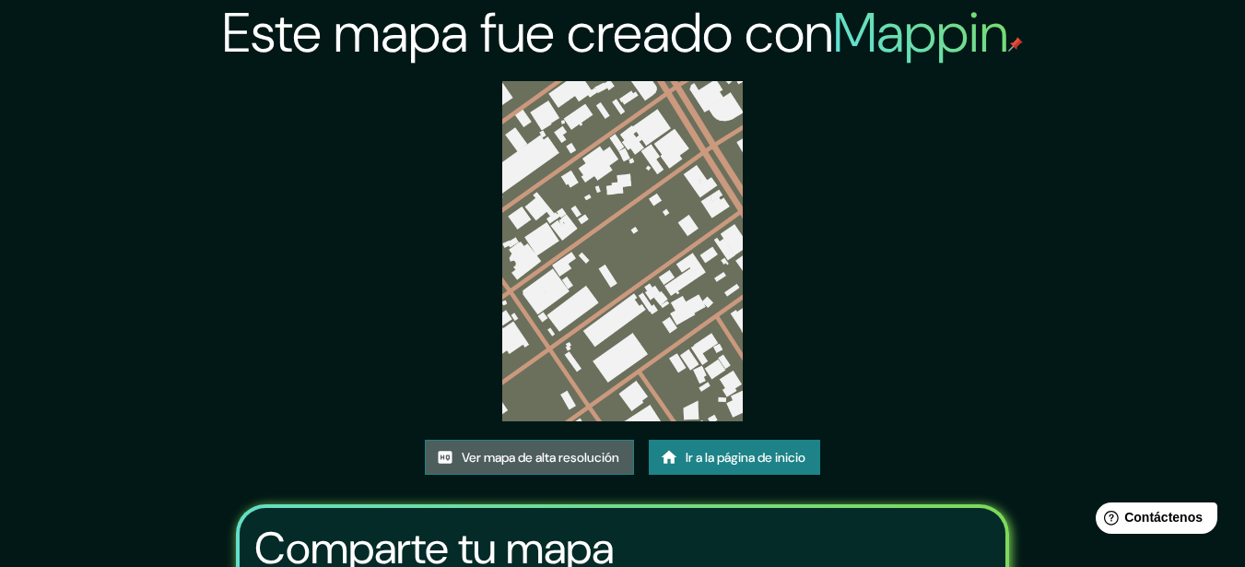
click at [476, 449] on font "Ver mapa de alta resolución" at bounding box center [541, 457] width 158 height 17
